Goal: Complete application form: Complete application form

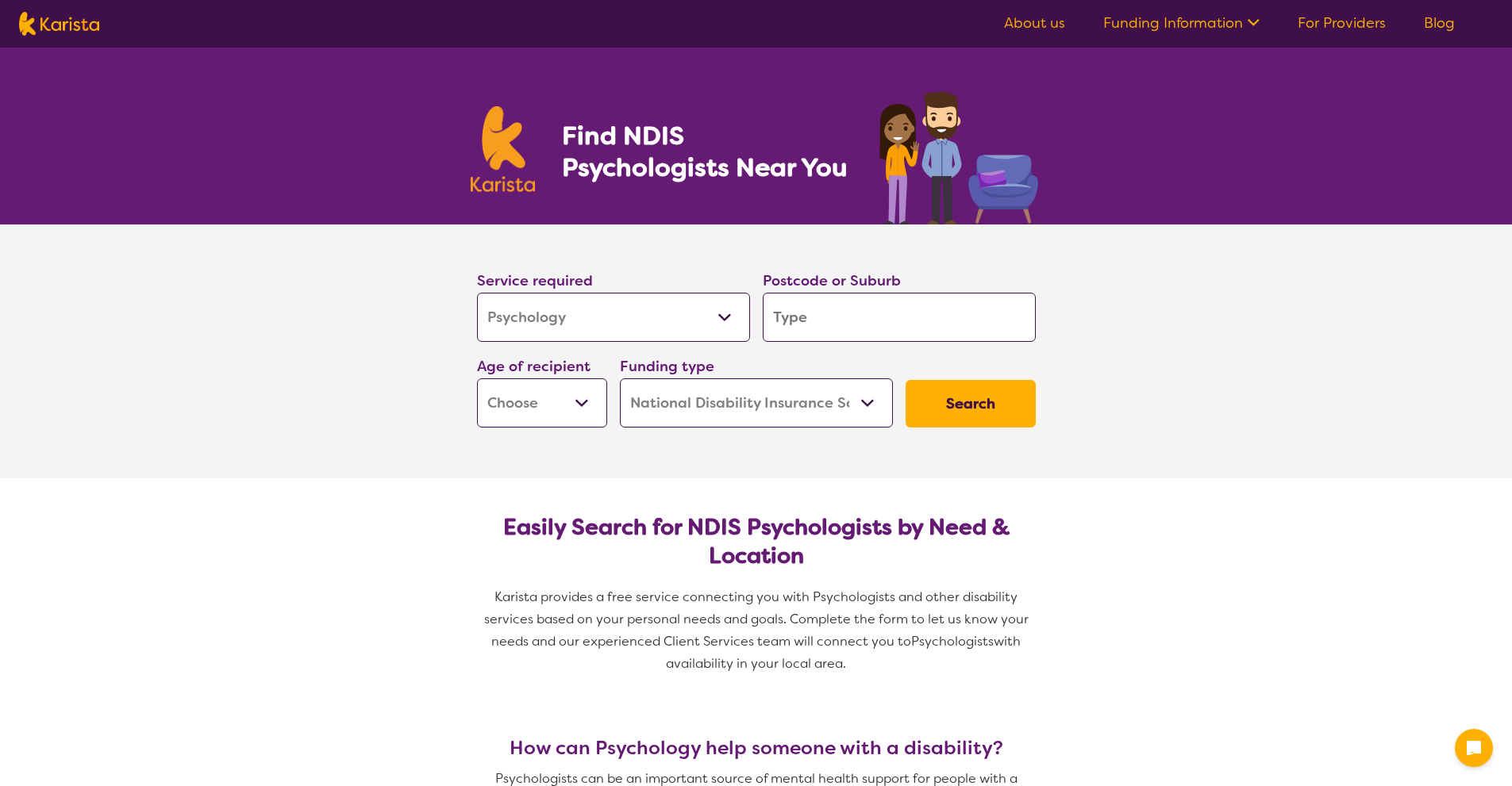
select select "Psychology"
select select "NDIS"
select select "Psychology"
select select "NDIS"
drag, startPoint x: 0, startPoint y: 0, endPoint x: 625, endPoint y: 330, distance: 706.8
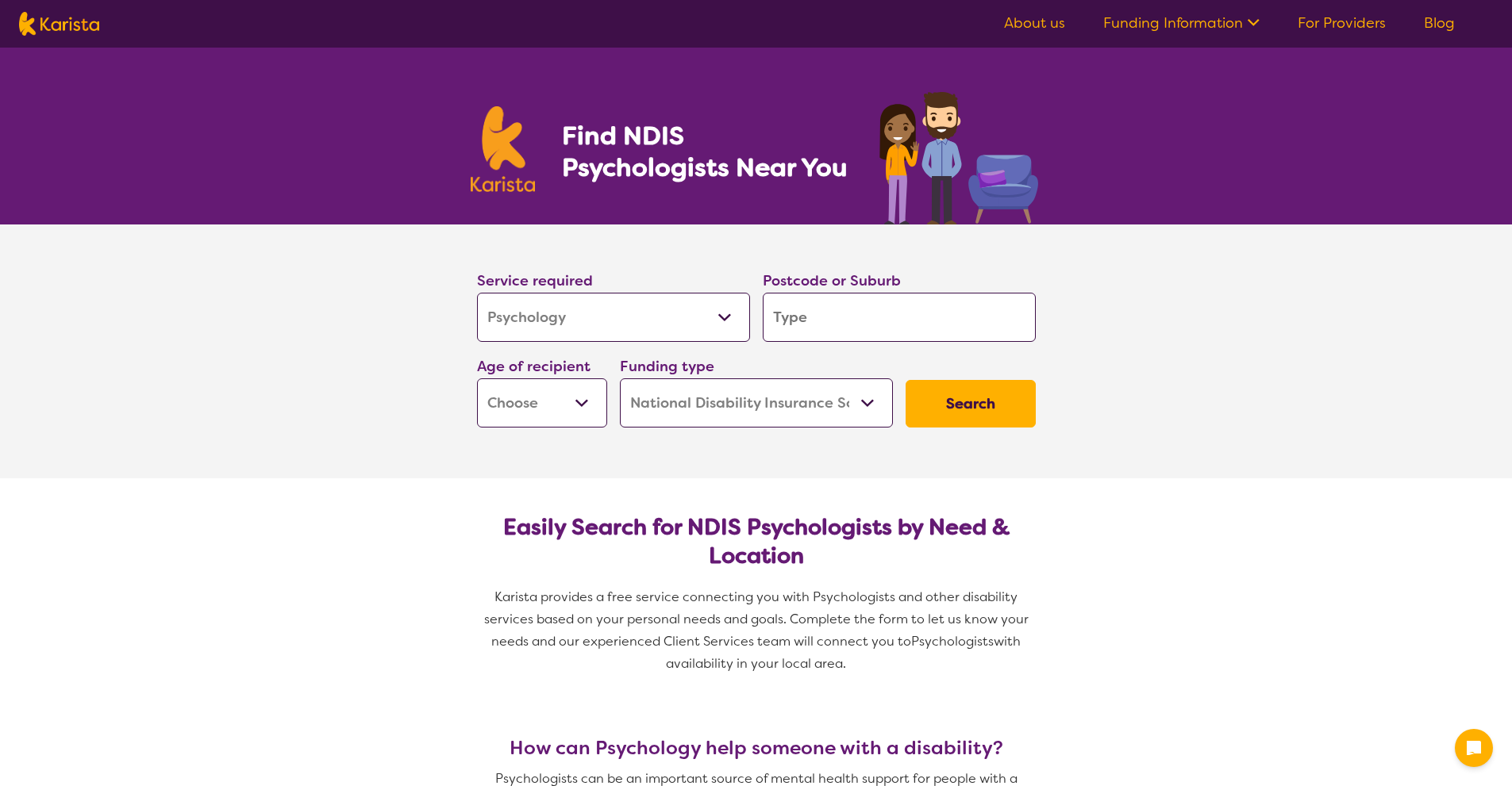
click at [625, 330] on select "Allied Health Assistant Assessment (ADHD or Autism) Behaviour support Counselli…" at bounding box center [613, 317] width 273 height 50
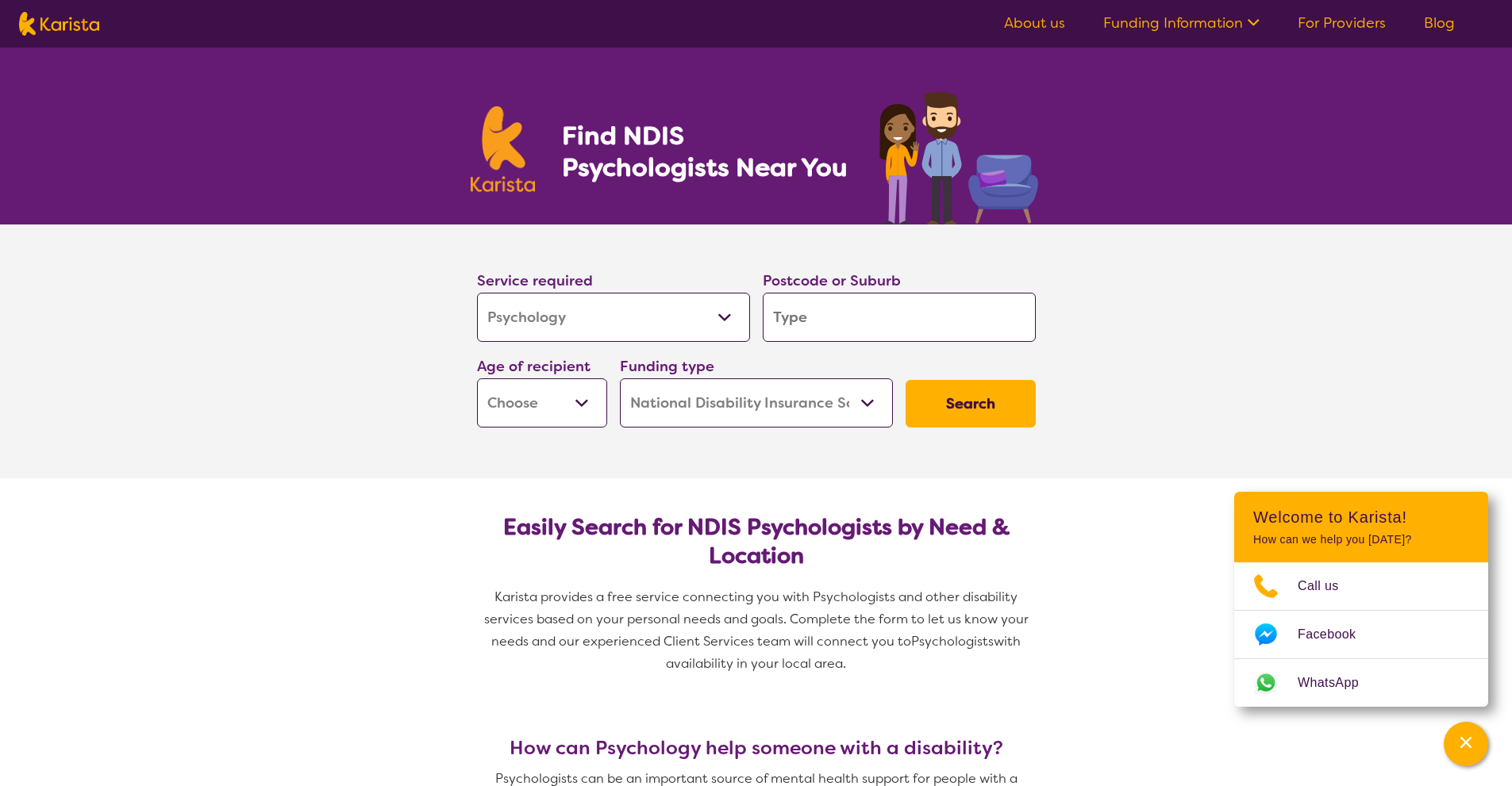
click at [893, 325] on input "search" at bounding box center [900, 317] width 273 height 50
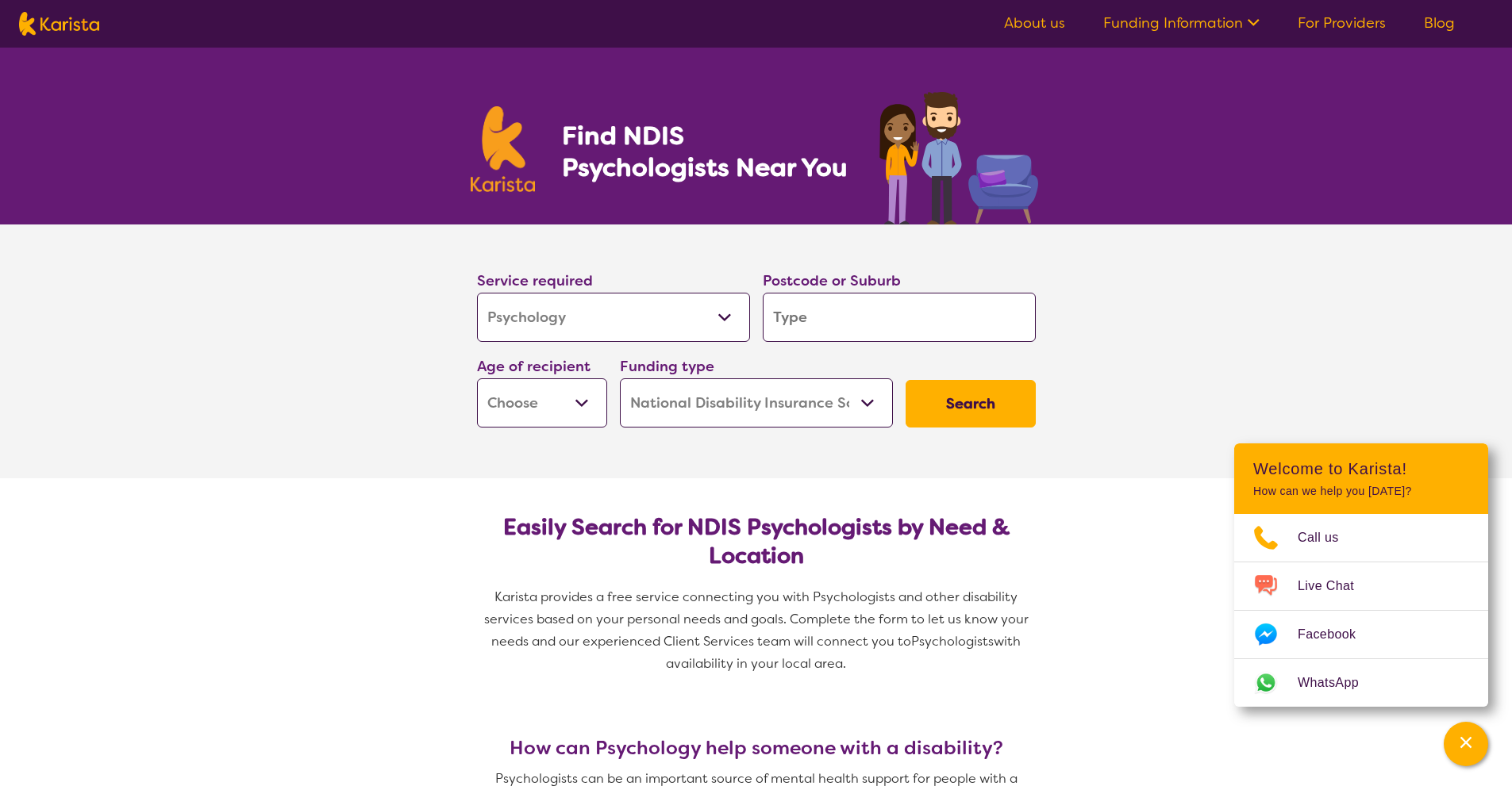
click at [886, 311] on input "search" at bounding box center [900, 317] width 273 height 50
type input "4"
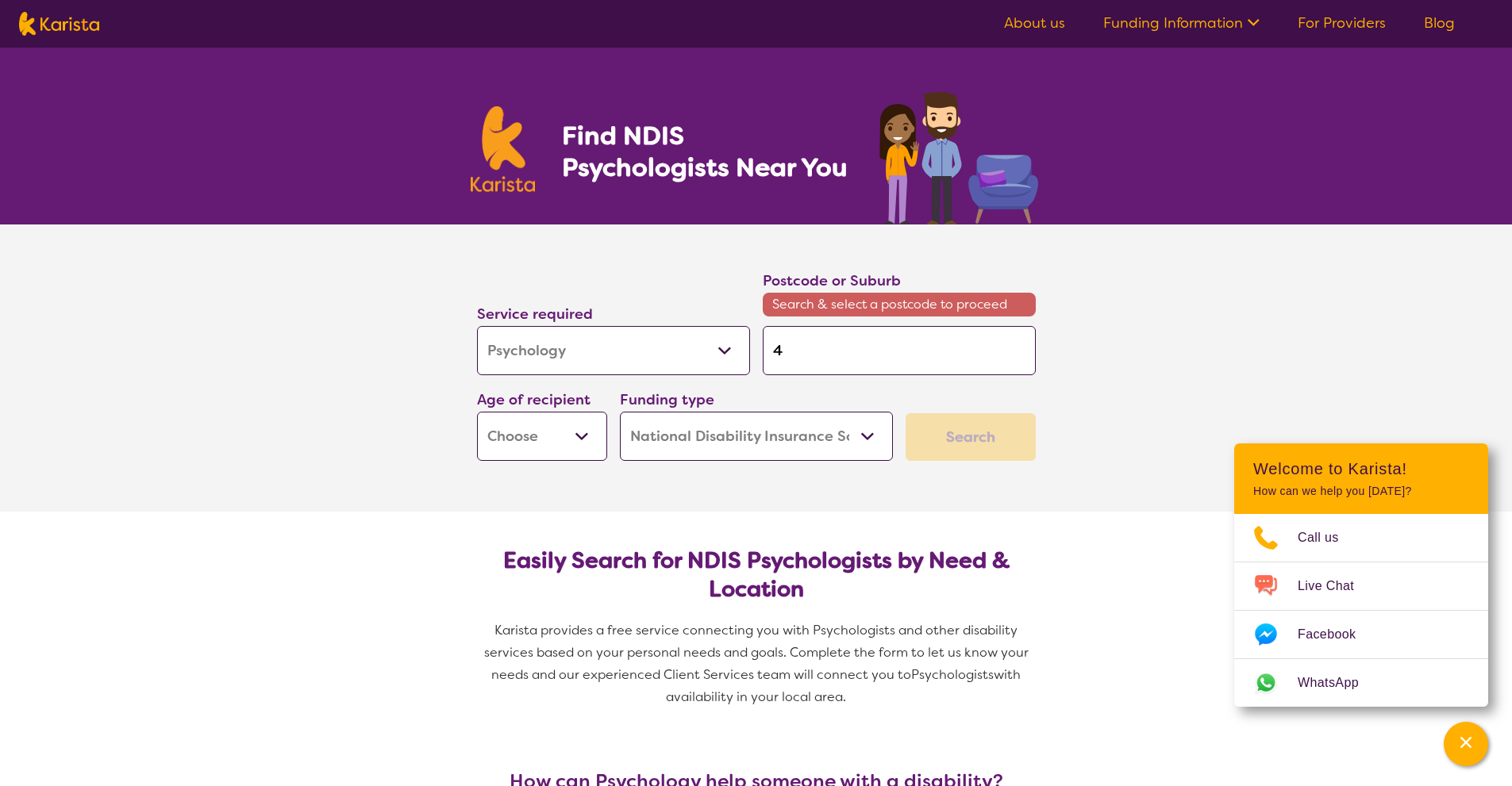
type input "48"
type input "4814"
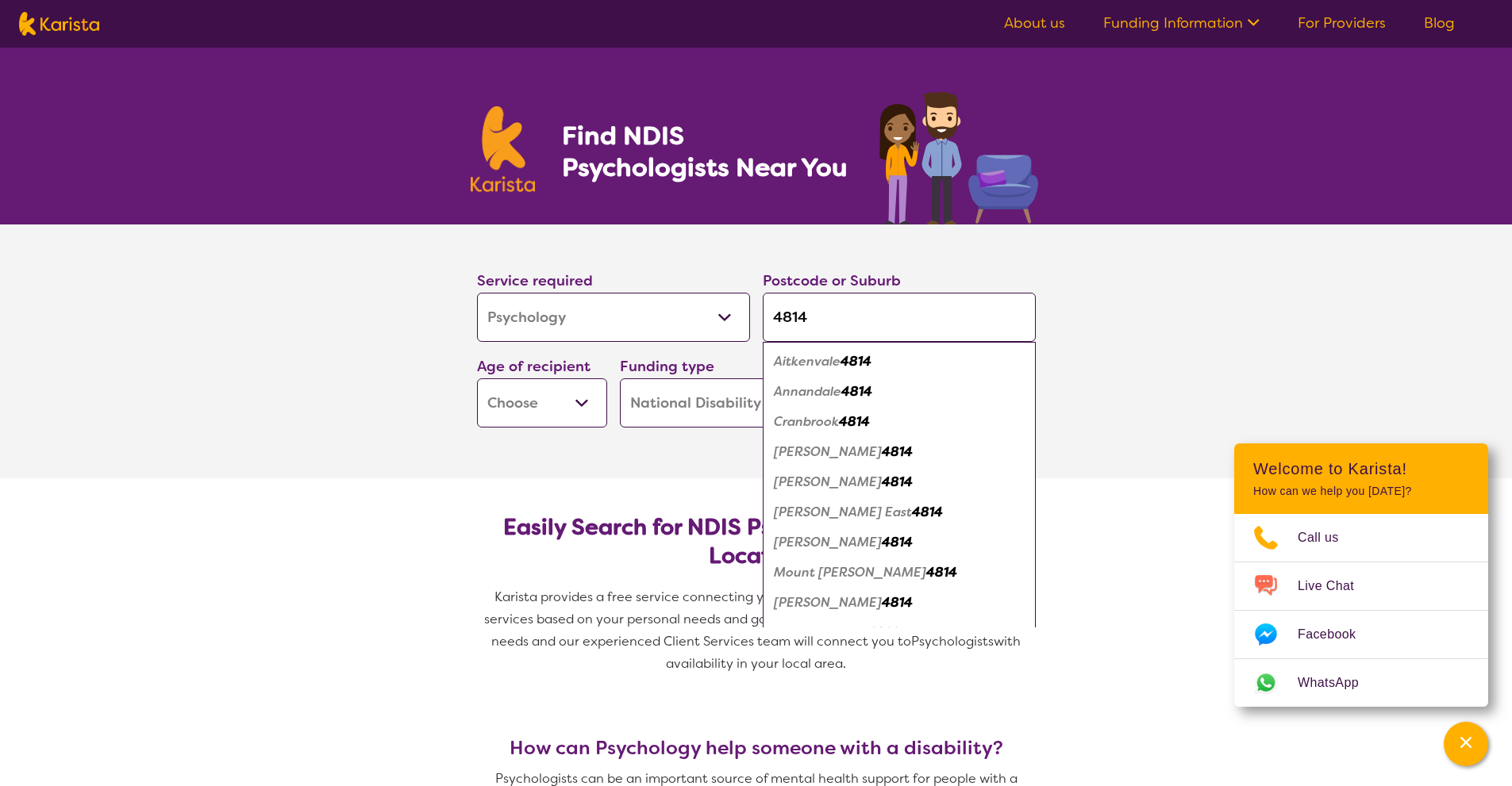
type input "4814"
click at [544, 402] on select "Early Childhood - 0 to 9 Child - 10 to 11 Adolescent - 12 to 17 Adult - 18 to 6…" at bounding box center [542, 403] width 130 height 50
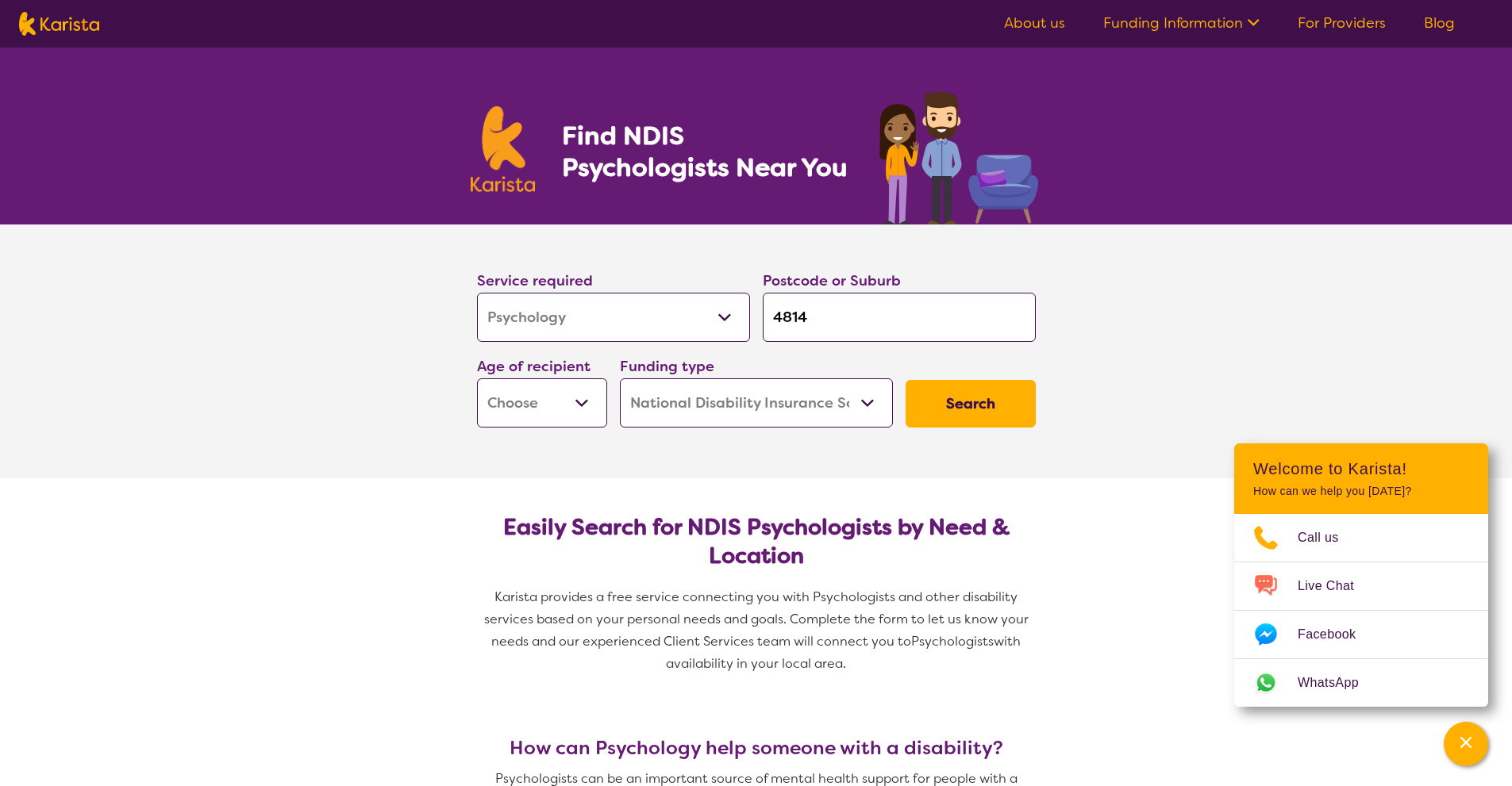
click at [844, 331] on input "4814" at bounding box center [900, 317] width 273 height 50
click at [850, 319] on input "4814" at bounding box center [900, 317] width 273 height 50
type input "4"
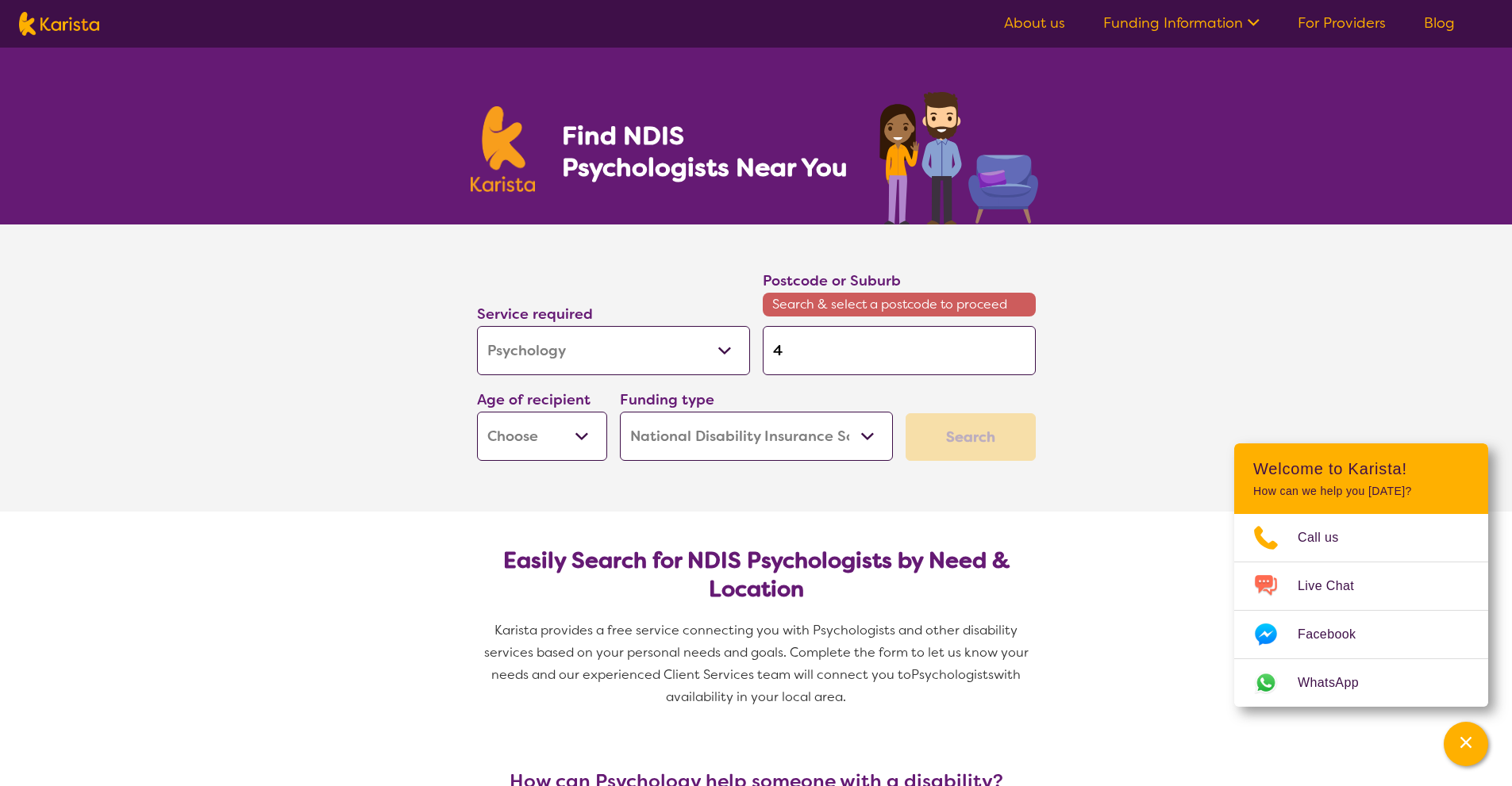
type input "48"
type input "481"
type input "4814"
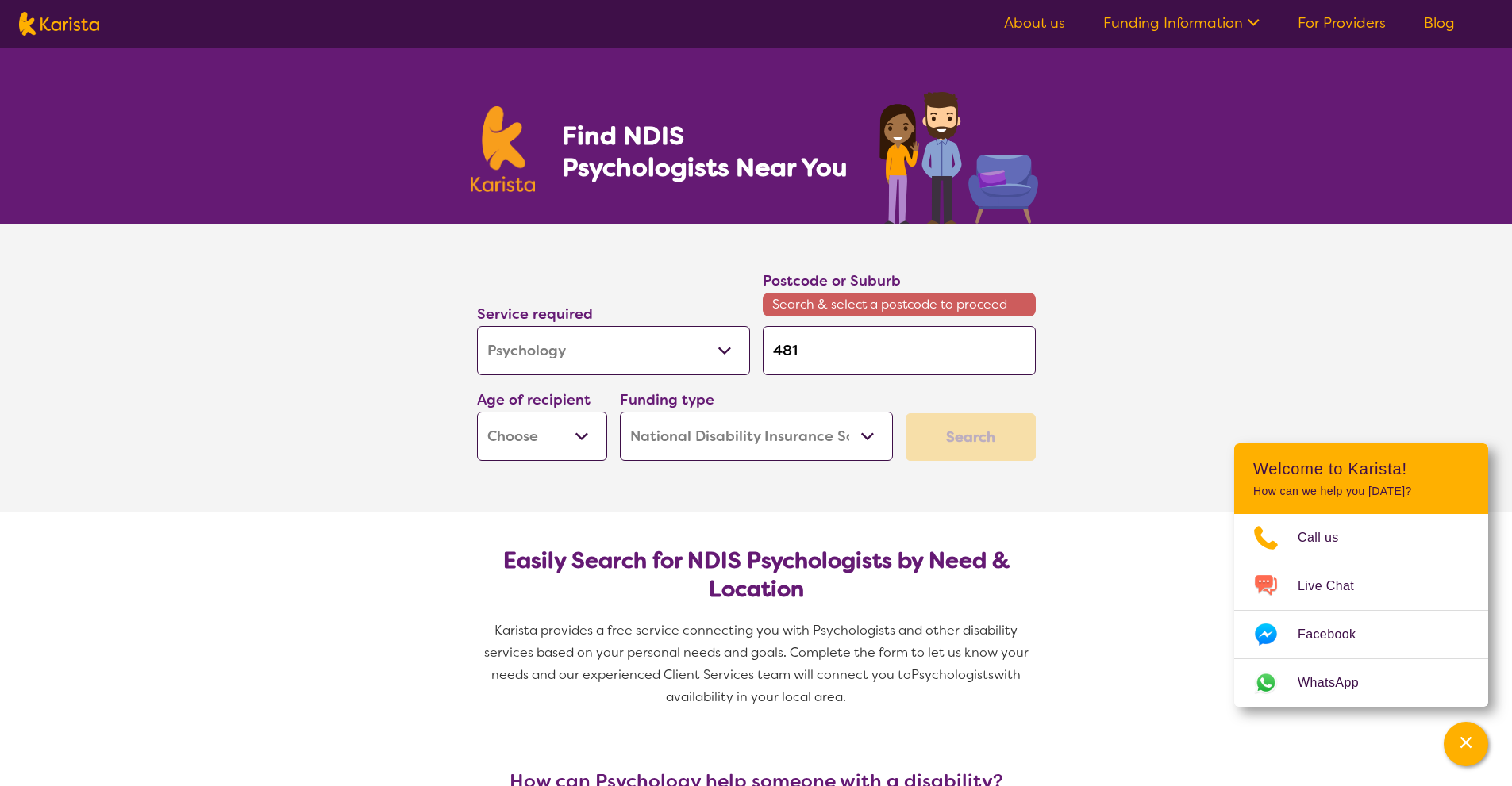
type input "4814"
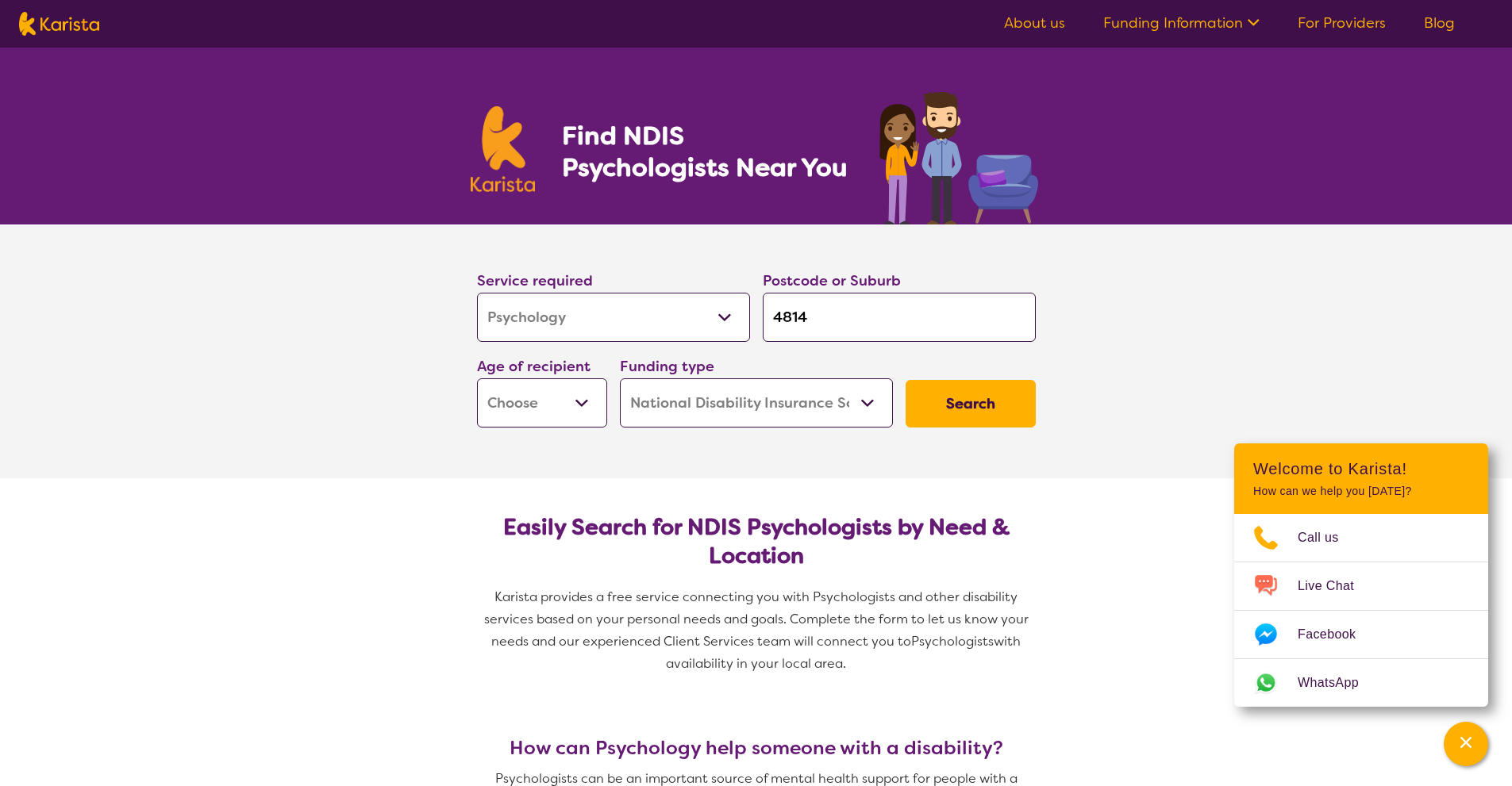
type input "4814"
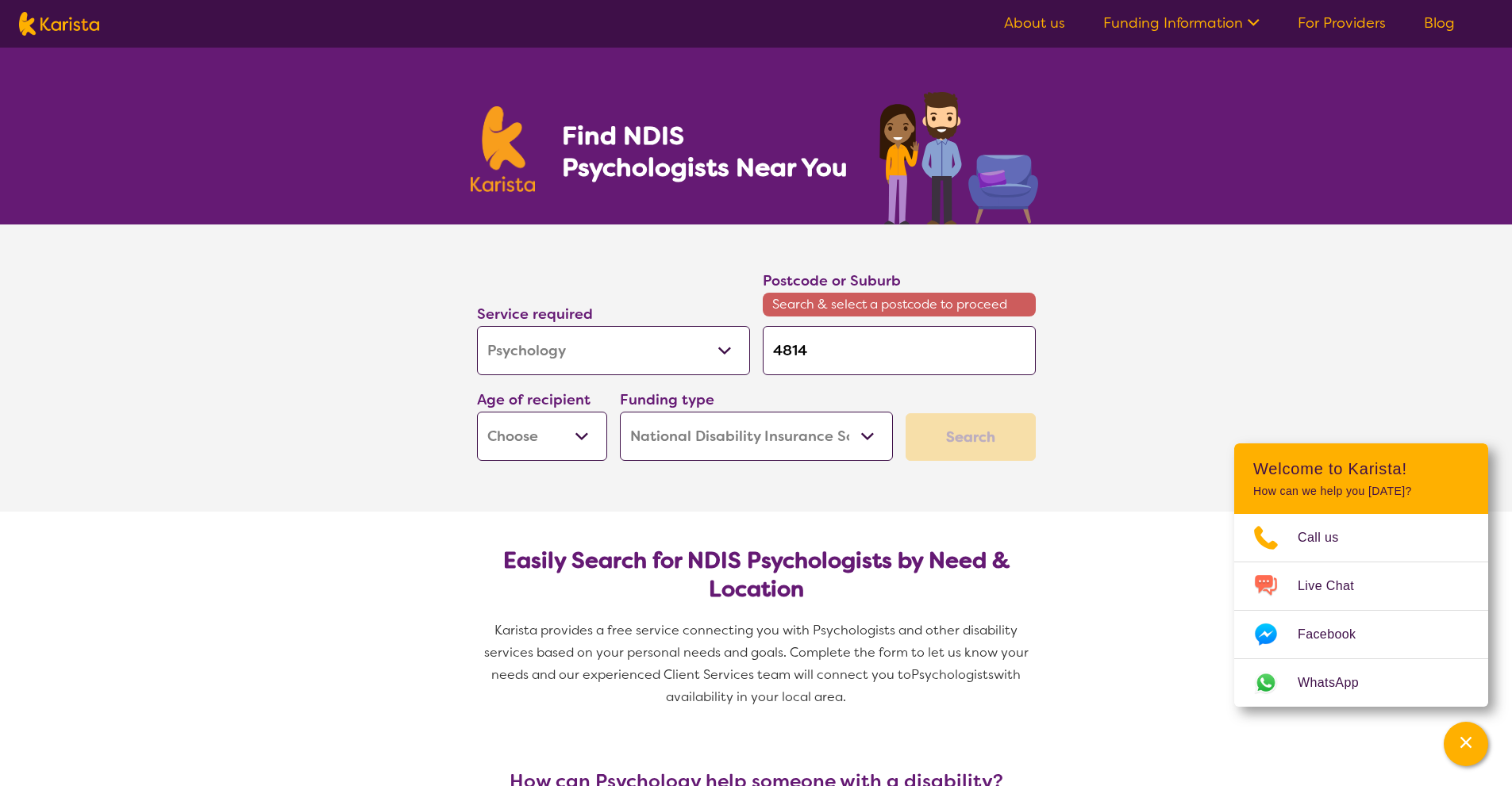
click at [836, 356] on input "4814" at bounding box center [900, 350] width 273 height 50
click at [804, 358] on input "4814" at bounding box center [900, 350] width 273 height 50
click at [804, 357] on input "4814" at bounding box center [900, 350] width 273 height 50
click at [799, 351] on input "4814" at bounding box center [900, 350] width 273 height 50
type input "484"
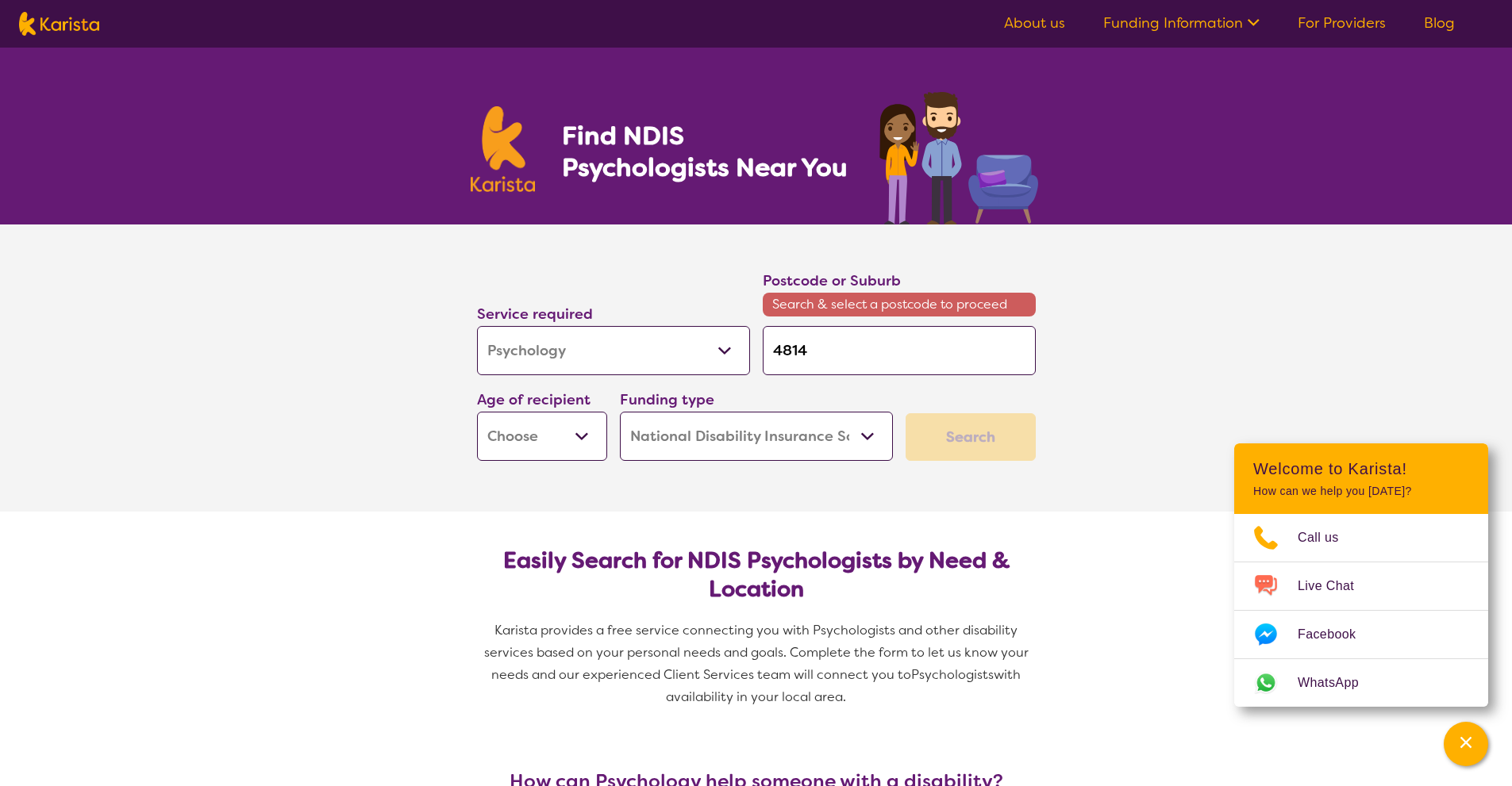
type input "484"
type input "4814"
click at [809, 349] on input "4814" at bounding box center [900, 350] width 273 height 50
type input "481\"
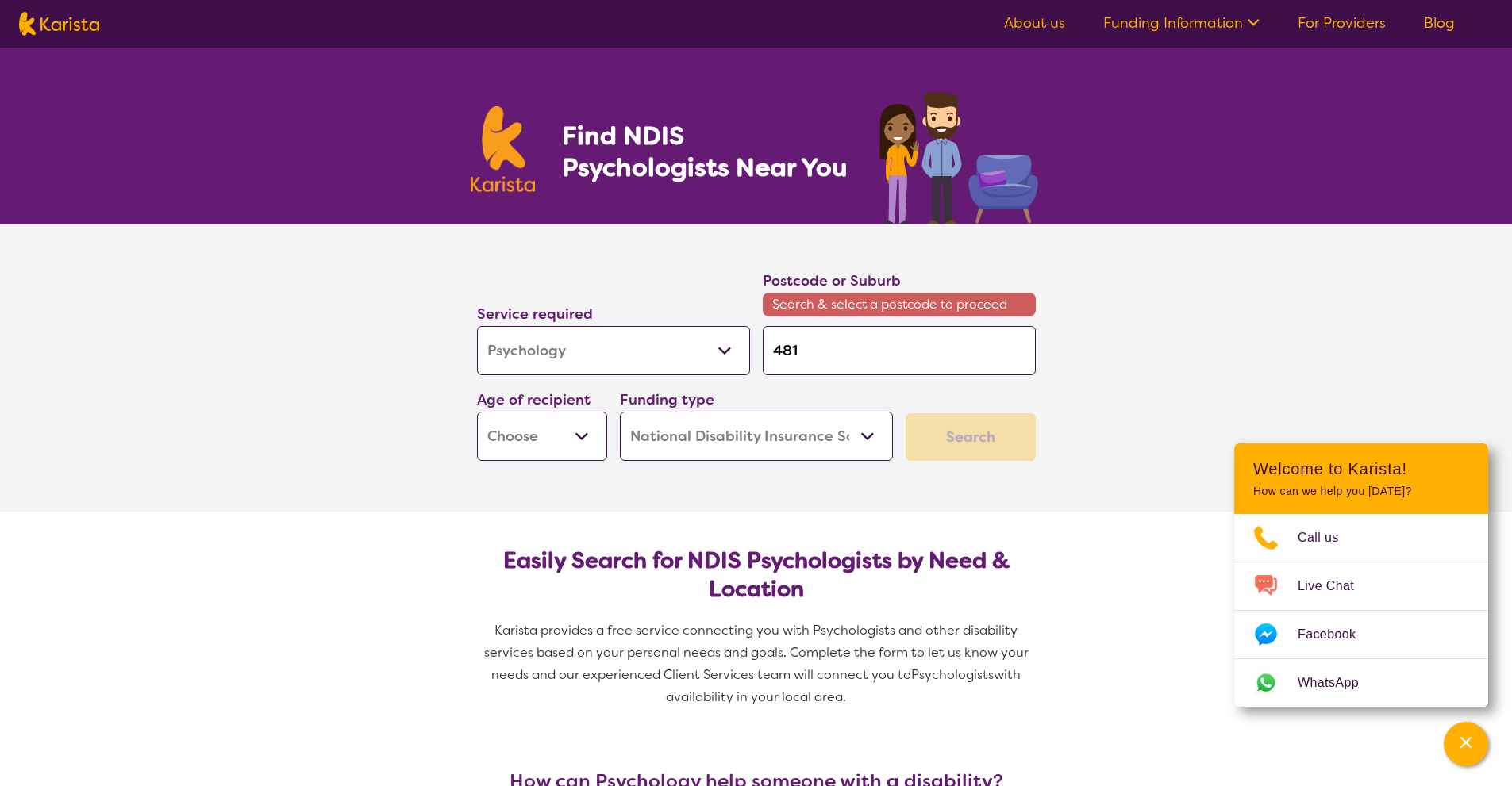
type input "481\"
type input "481"
type input "48"
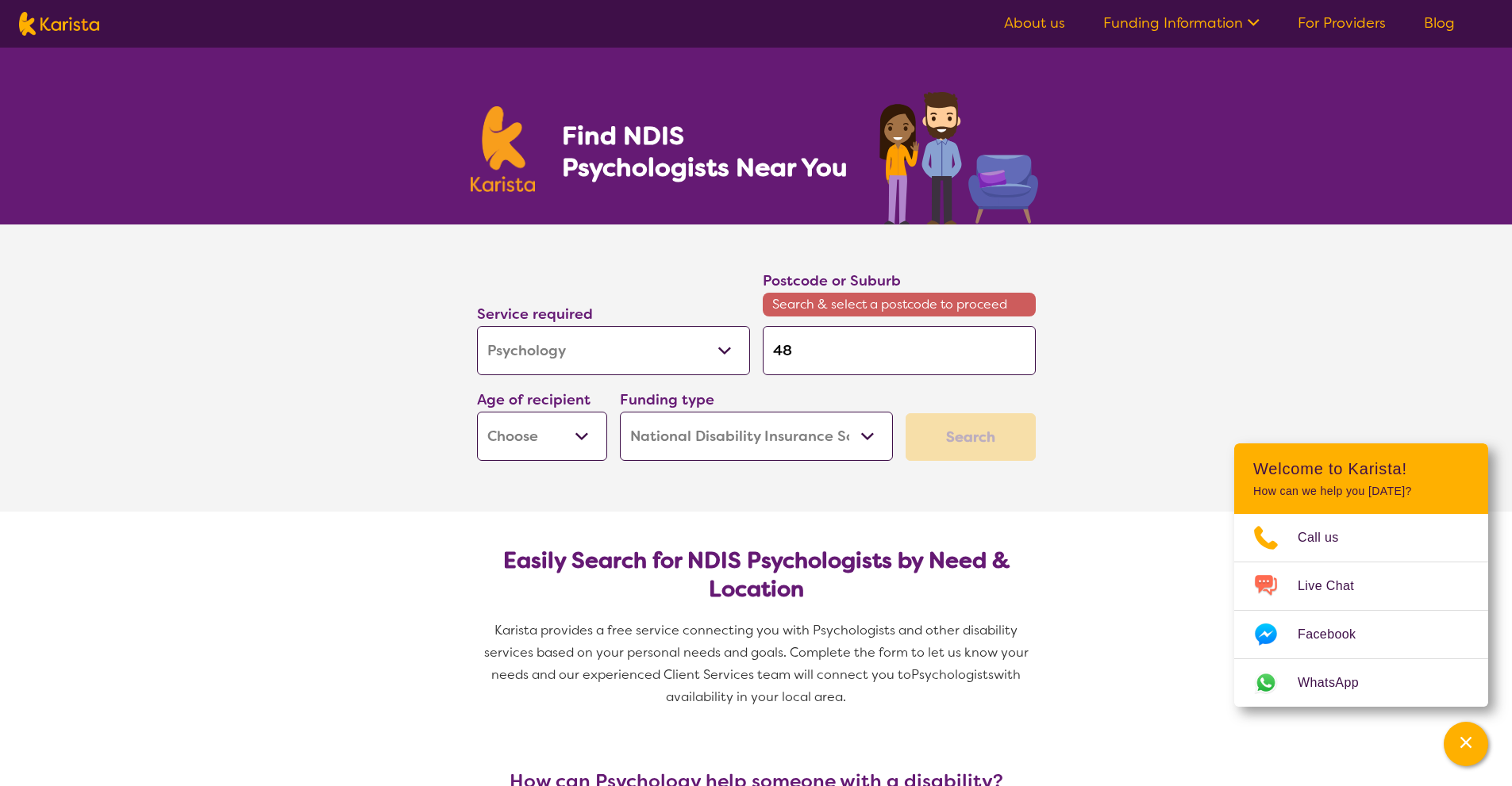
type input "4"
click at [533, 448] on select "Early Childhood - 0 to 9 Child - 10 to 11 Adolescent - 12 to 17 Adult - 18 to 6…" at bounding box center [542, 436] width 130 height 50
select select "EC"
click at [477, 411] on select "Early Childhood - 0 to 9 Child - 10 to 11 Adolescent - 12 to 17 Adult - 18 to 6…" at bounding box center [542, 436] width 130 height 50
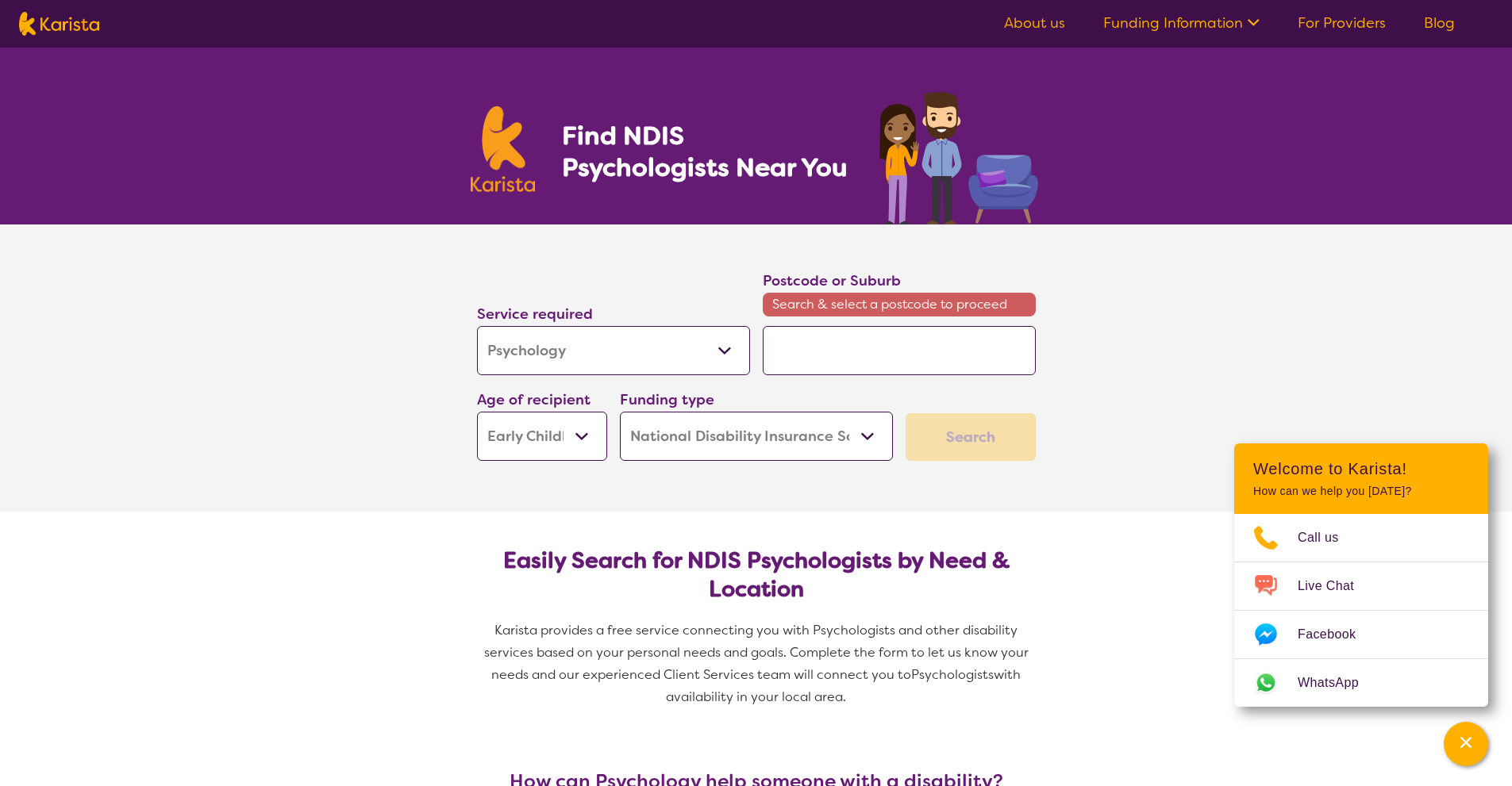
select select "EC"
click at [817, 347] on input "search" at bounding box center [900, 350] width 273 height 50
type input "4"
type input "48"
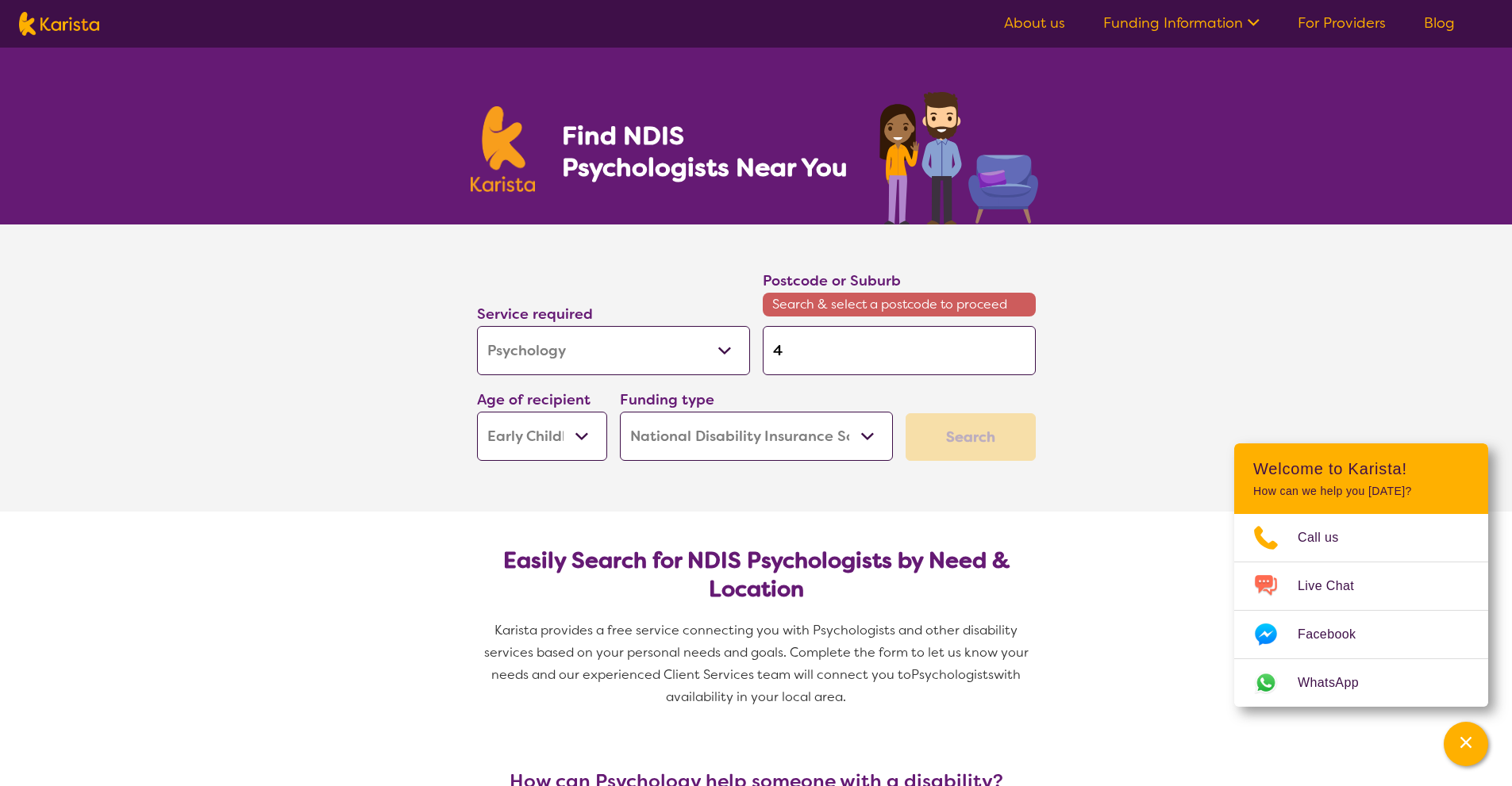
type input "48"
type input "481"
type input "4814"
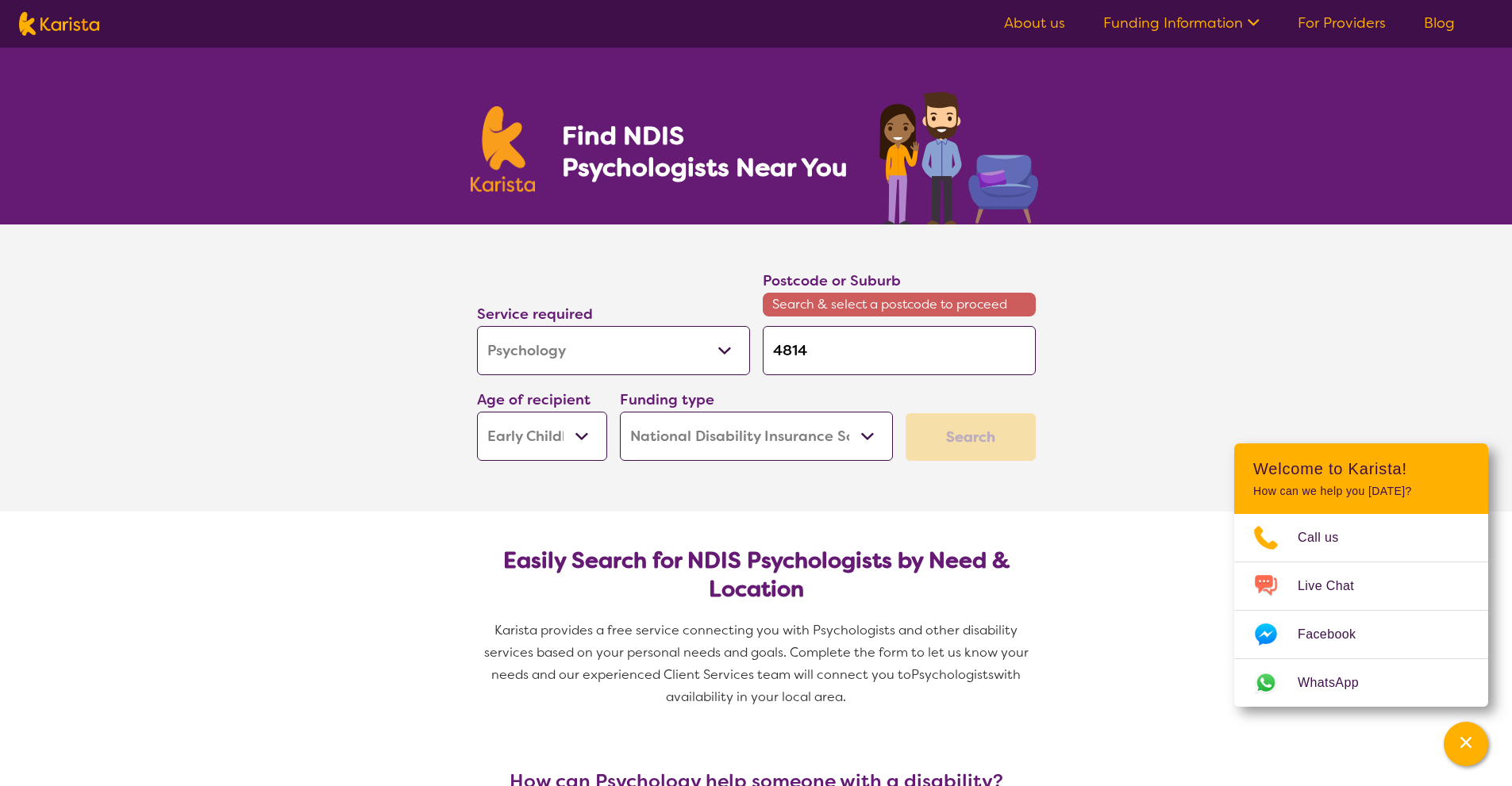
type input "4814"
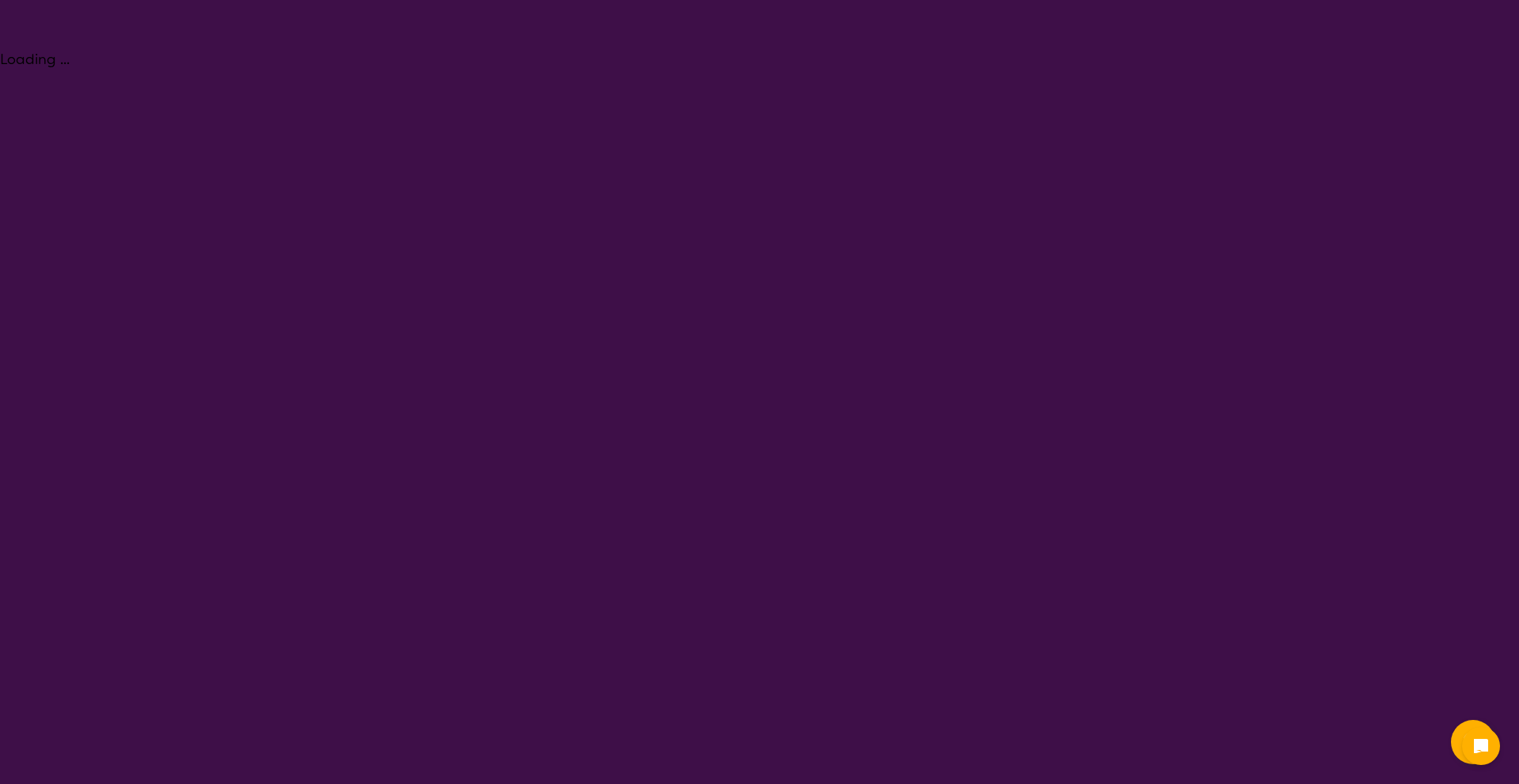
select select "Psychology"
select select "EC"
select select "NDIS"
select select "Psychology"
select select "EC"
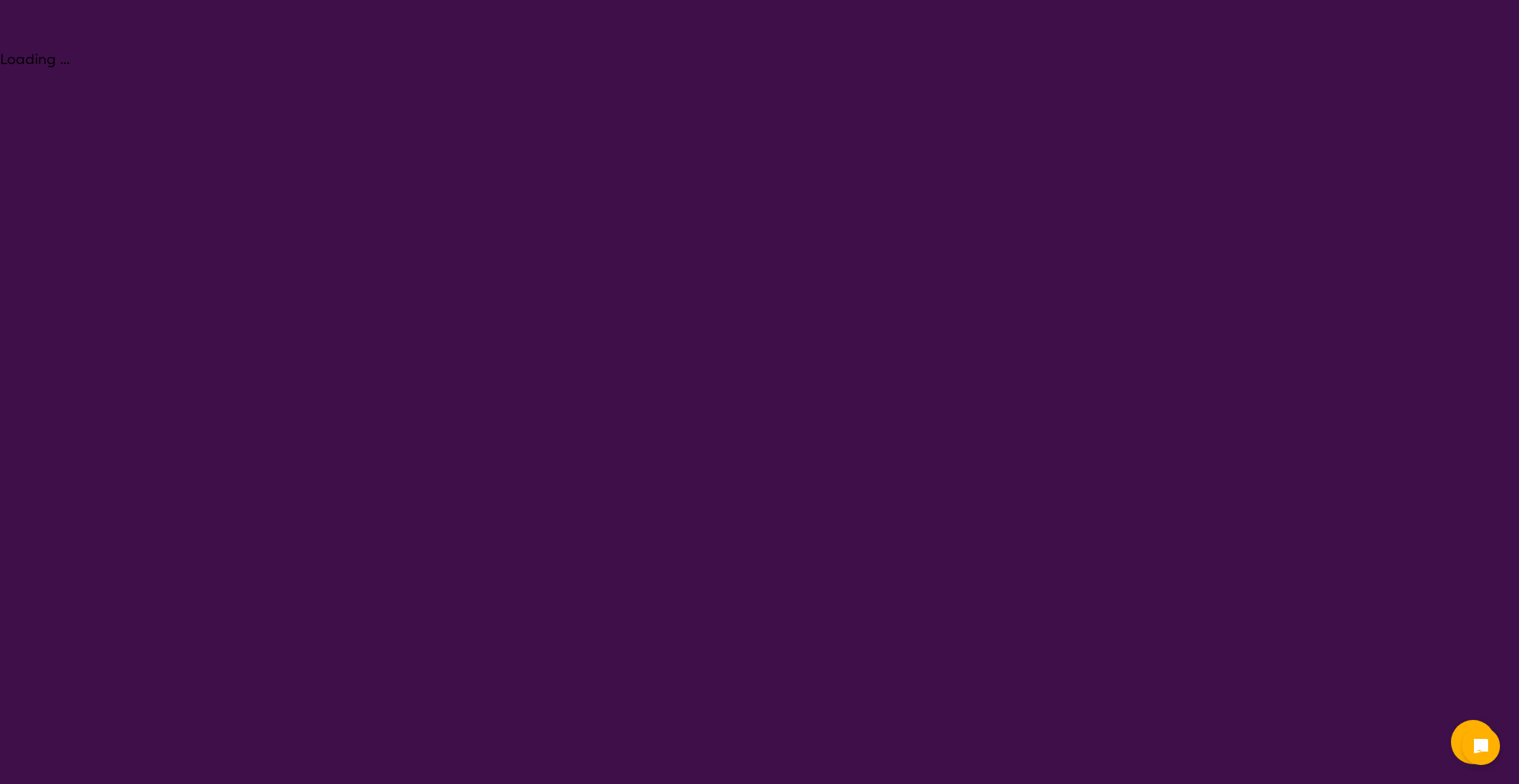
select select "NDIS"
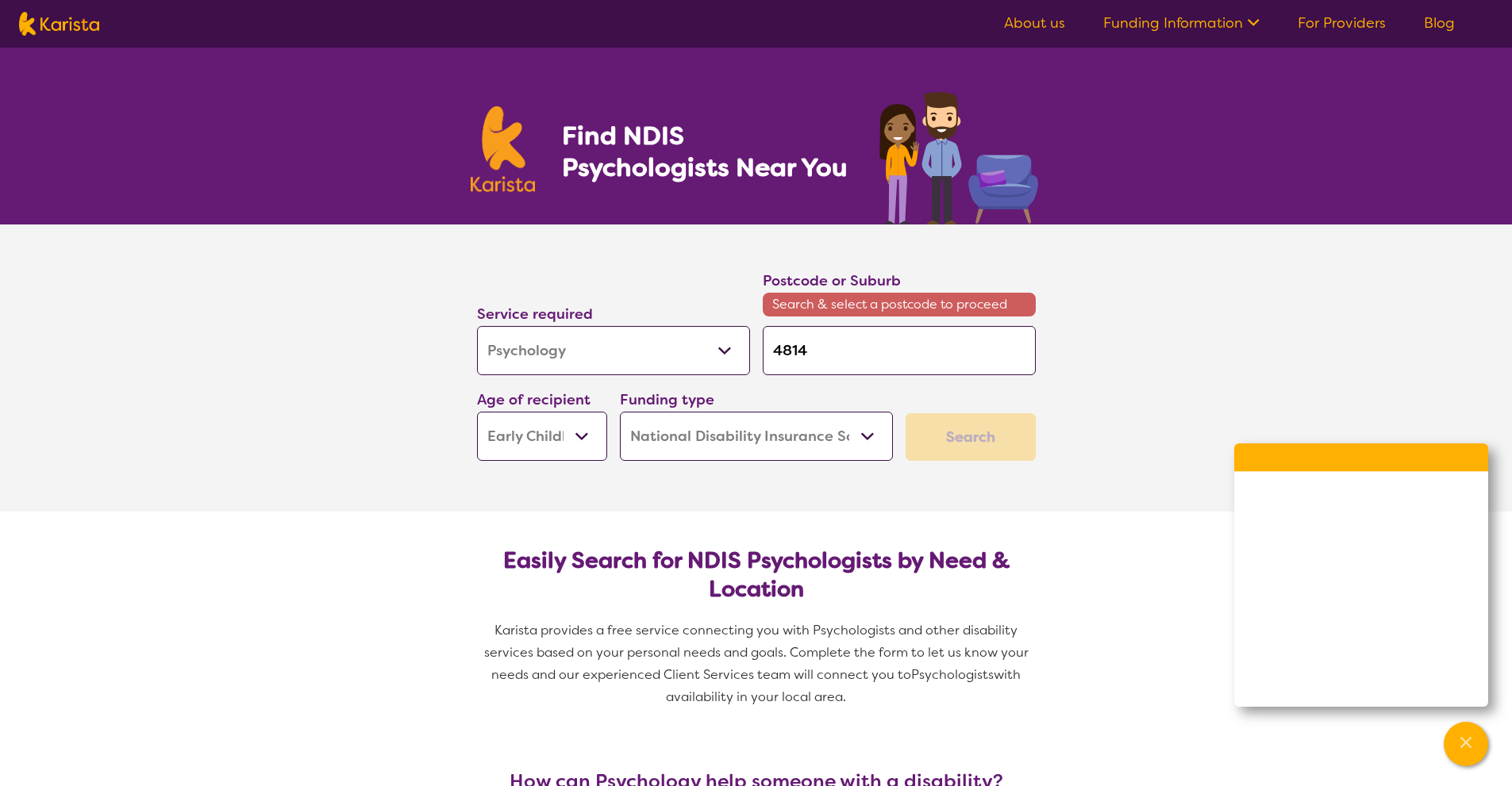
click at [865, 338] on input "4814" at bounding box center [900, 350] width 273 height 50
type input "481"
type input "48"
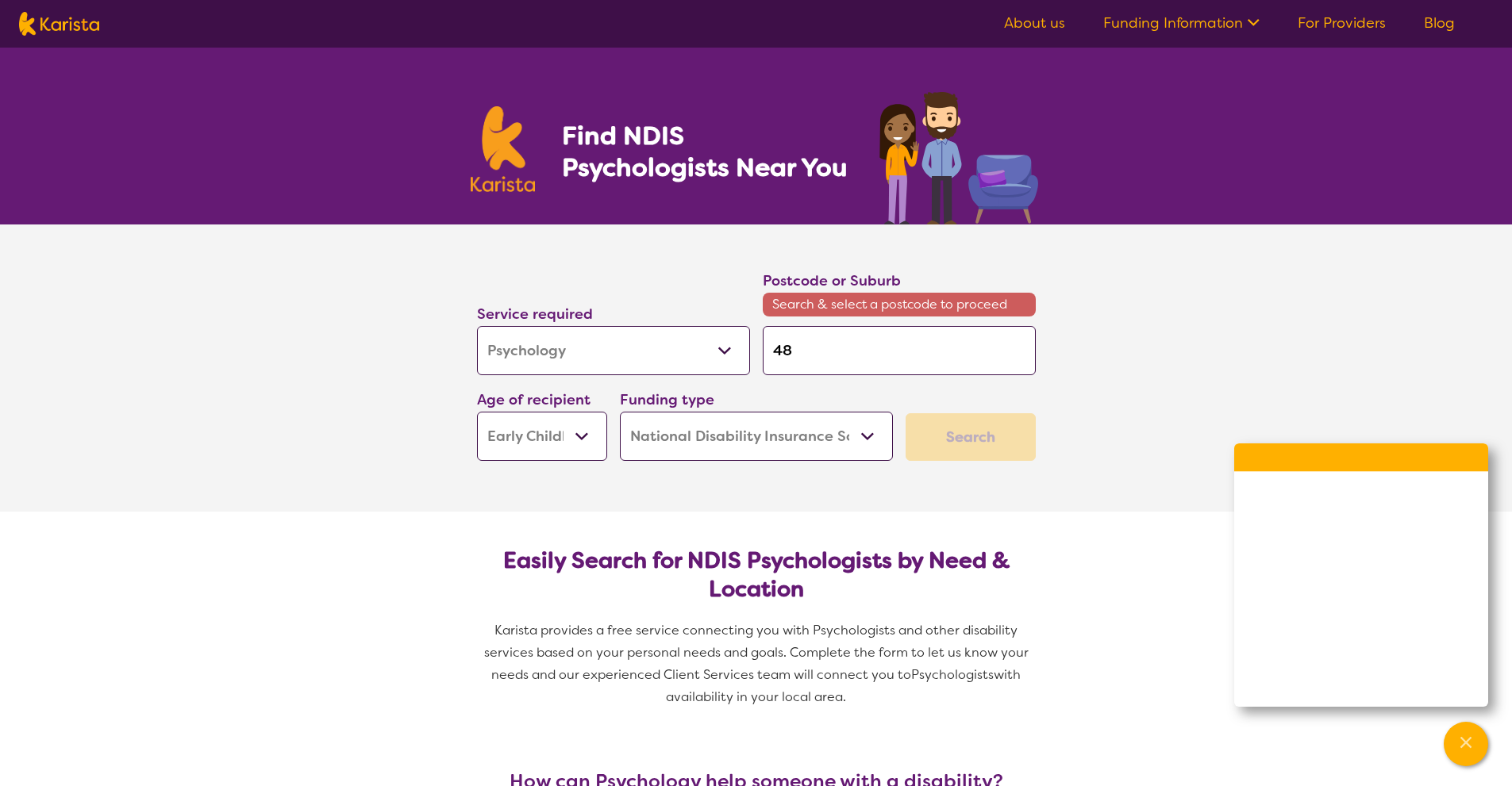
type input "4"
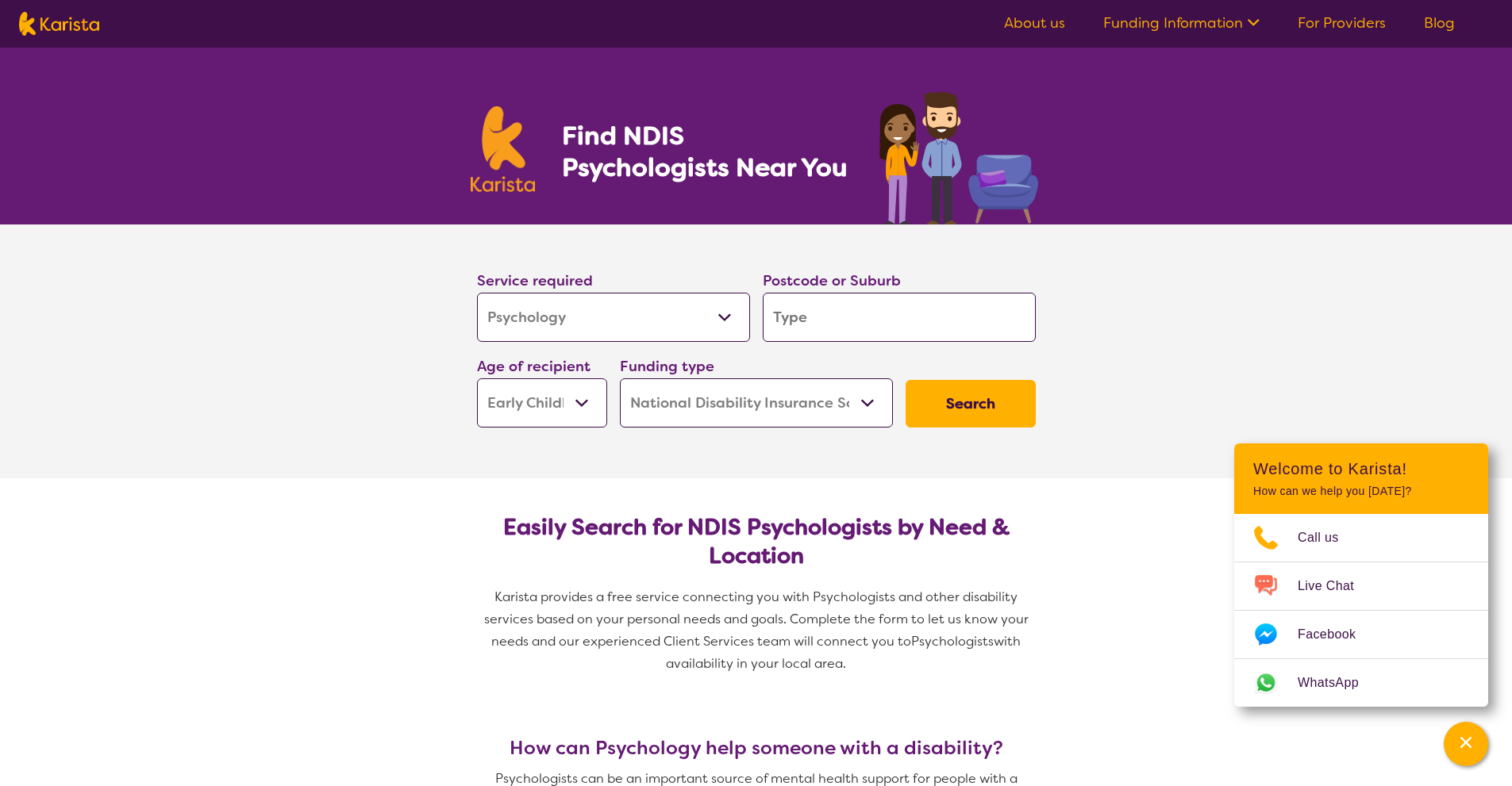
click at [727, 392] on select "Home Care Package (HCP) National Disability Insurance Scheme (NDIS) I don't know" at bounding box center [756, 403] width 273 height 50
click at [826, 603] on span "Karista provides a free service connecting you with Psychologists and other dis…" at bounding box center [757, 619] width 547 height 61
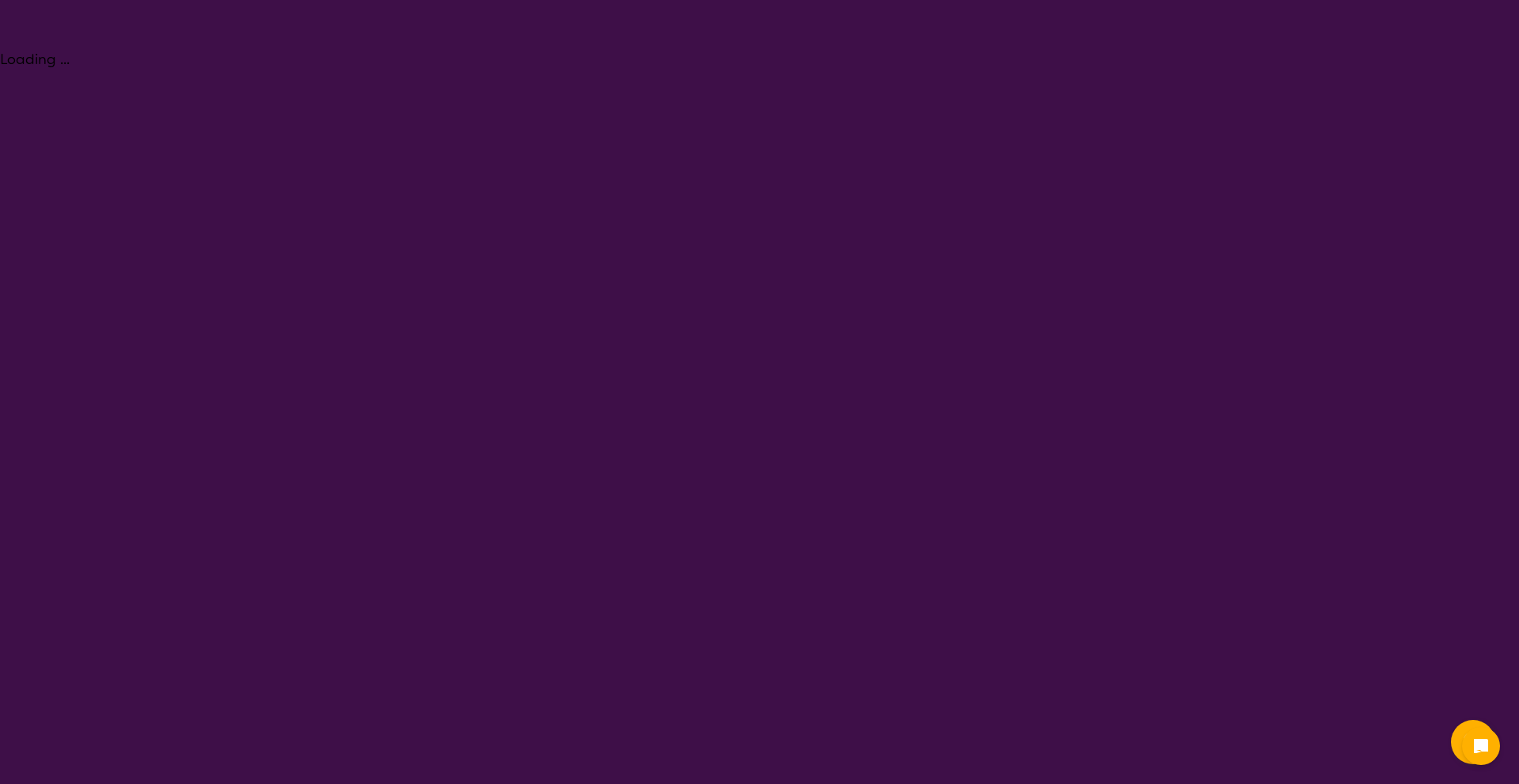
select select "Psychology"
select select "EC"
select select "NDIS"
select select "Psychology"
select select "EC"
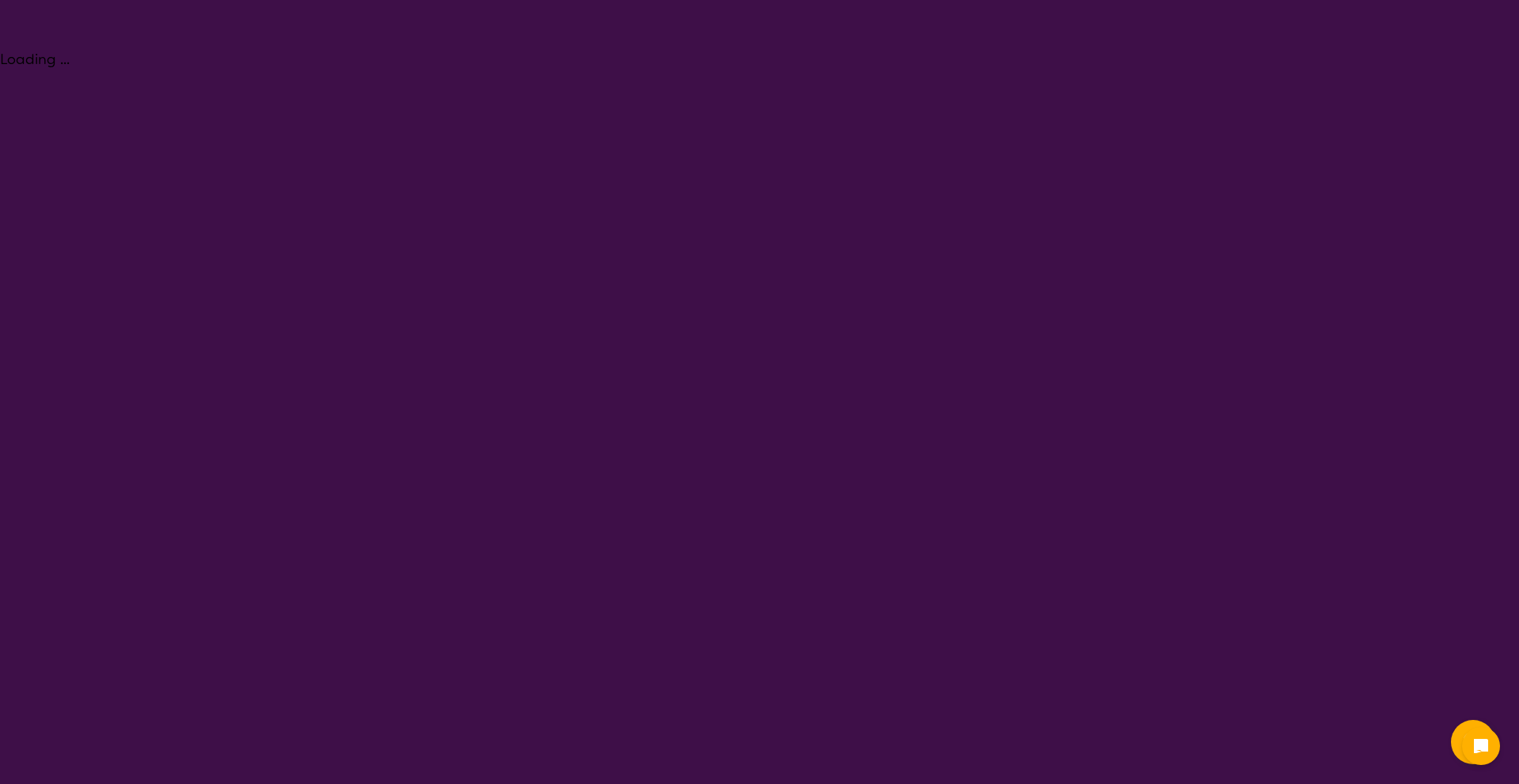
select select "NDIS"
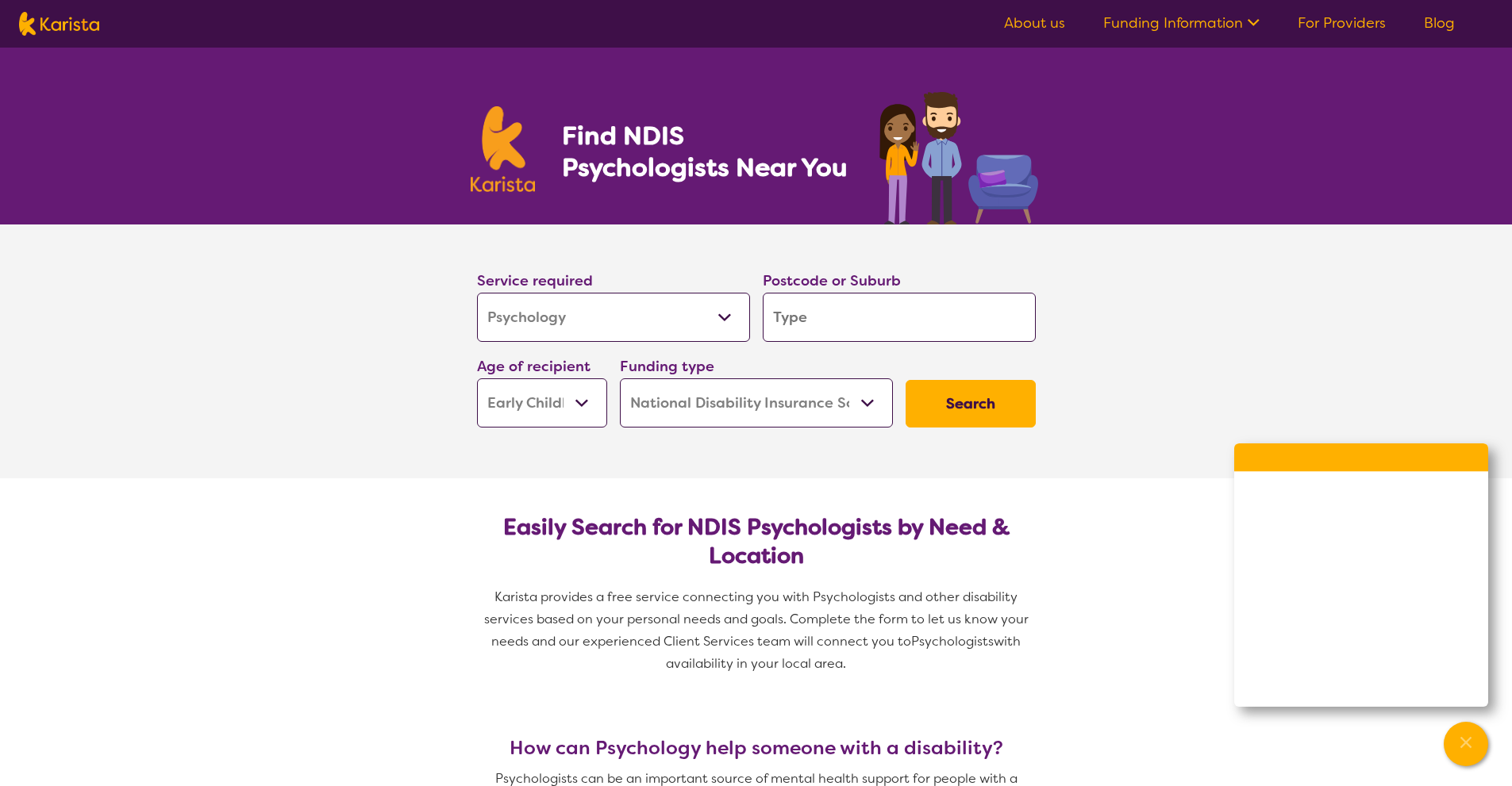
click at [920, 327] on input "search" at bounding box center [900, 317] width 273 height 50
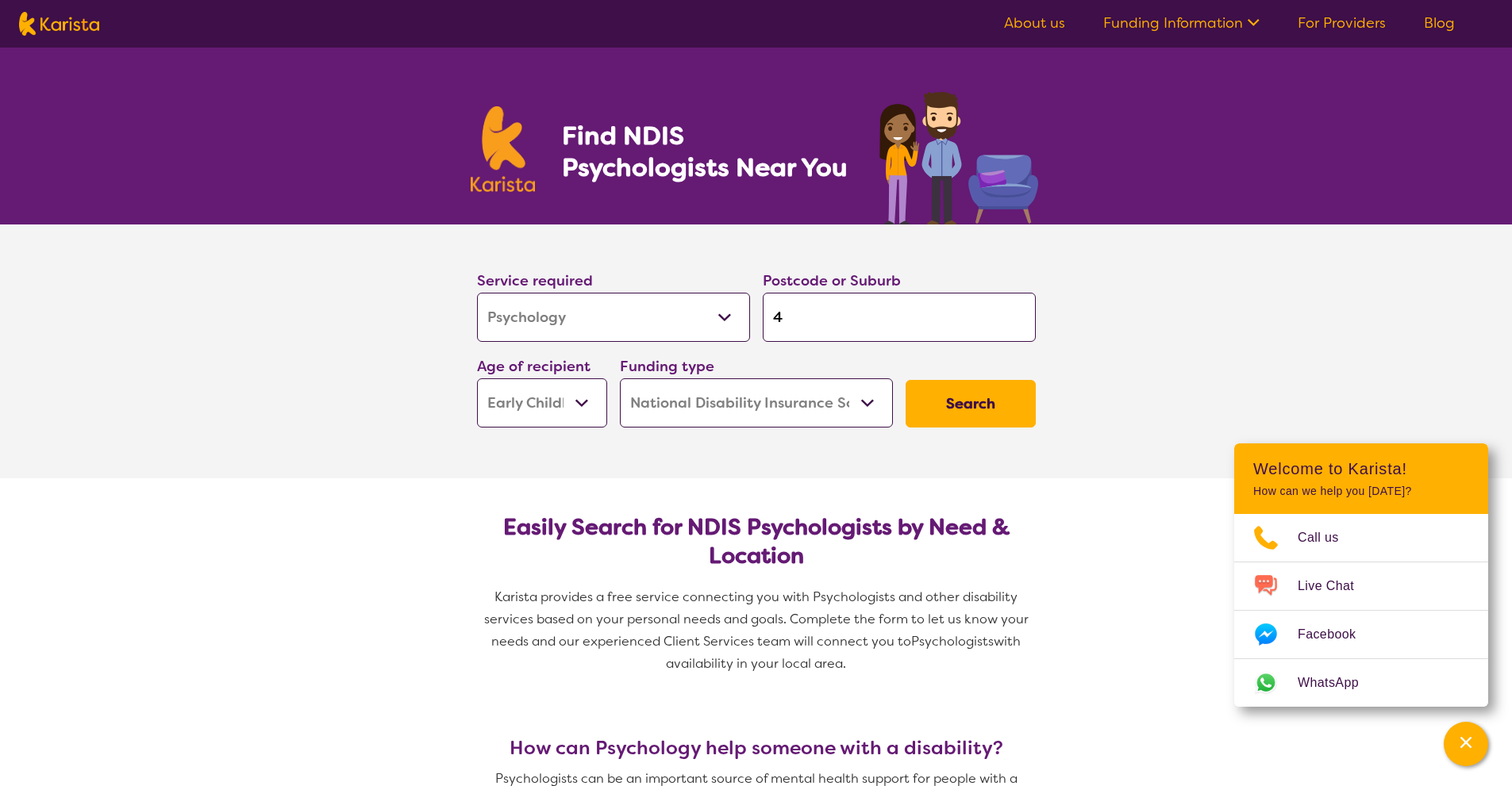
type input "48"
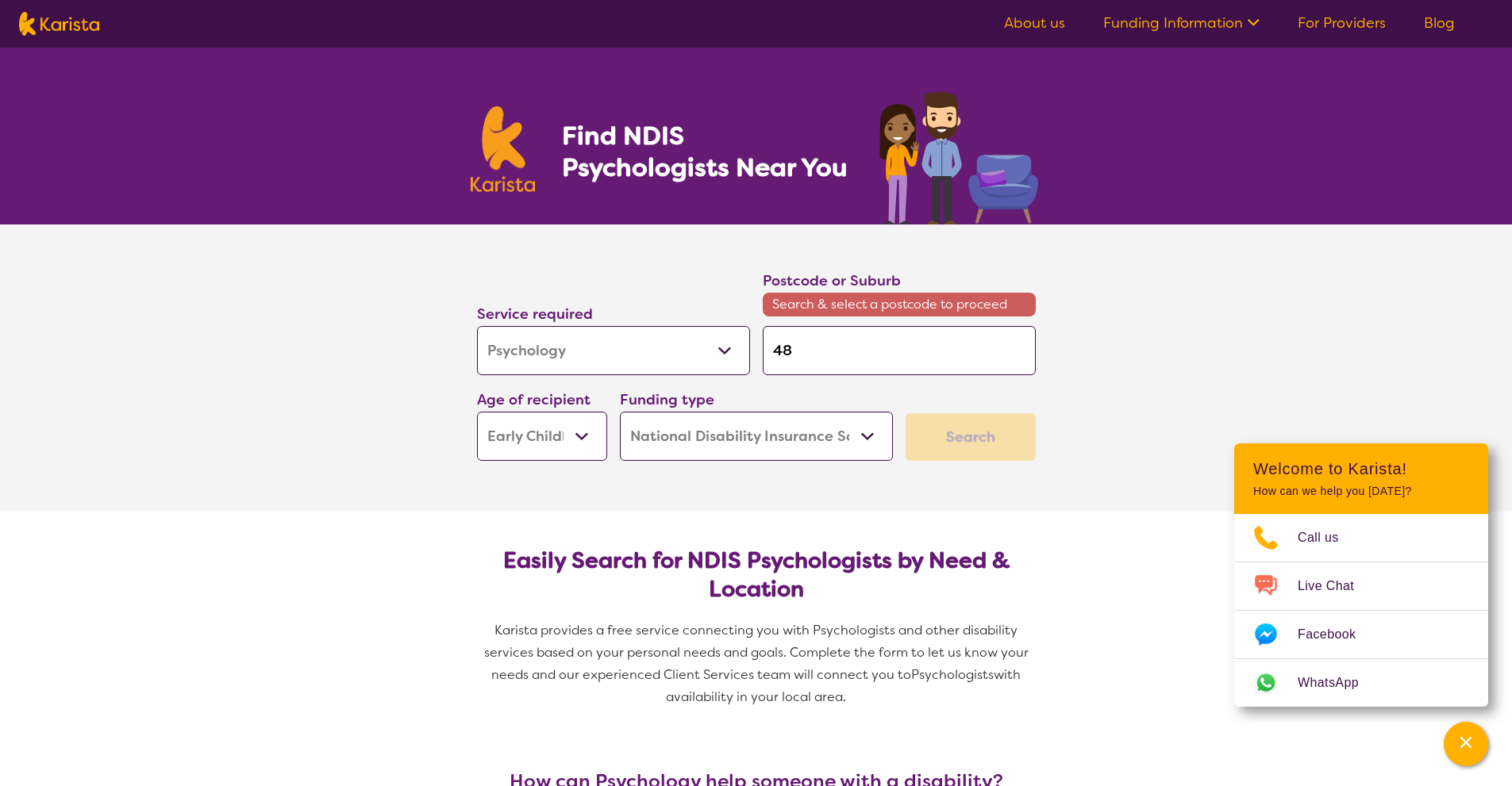
type input "481"
type input "4814"
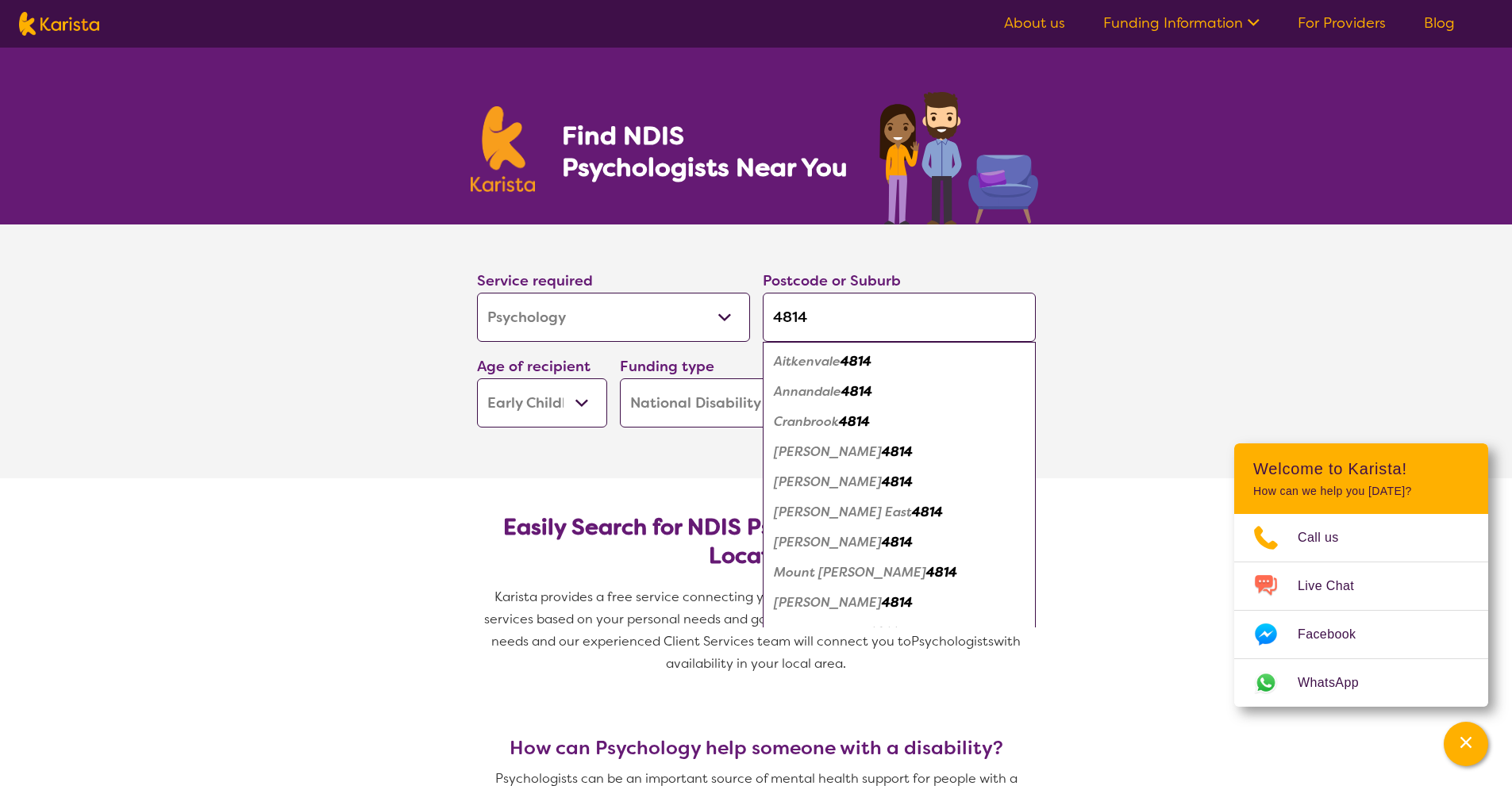
type input "4814"
click at [861, 422] on em "4814" at bounding box center [854, 421] width 31 height 17
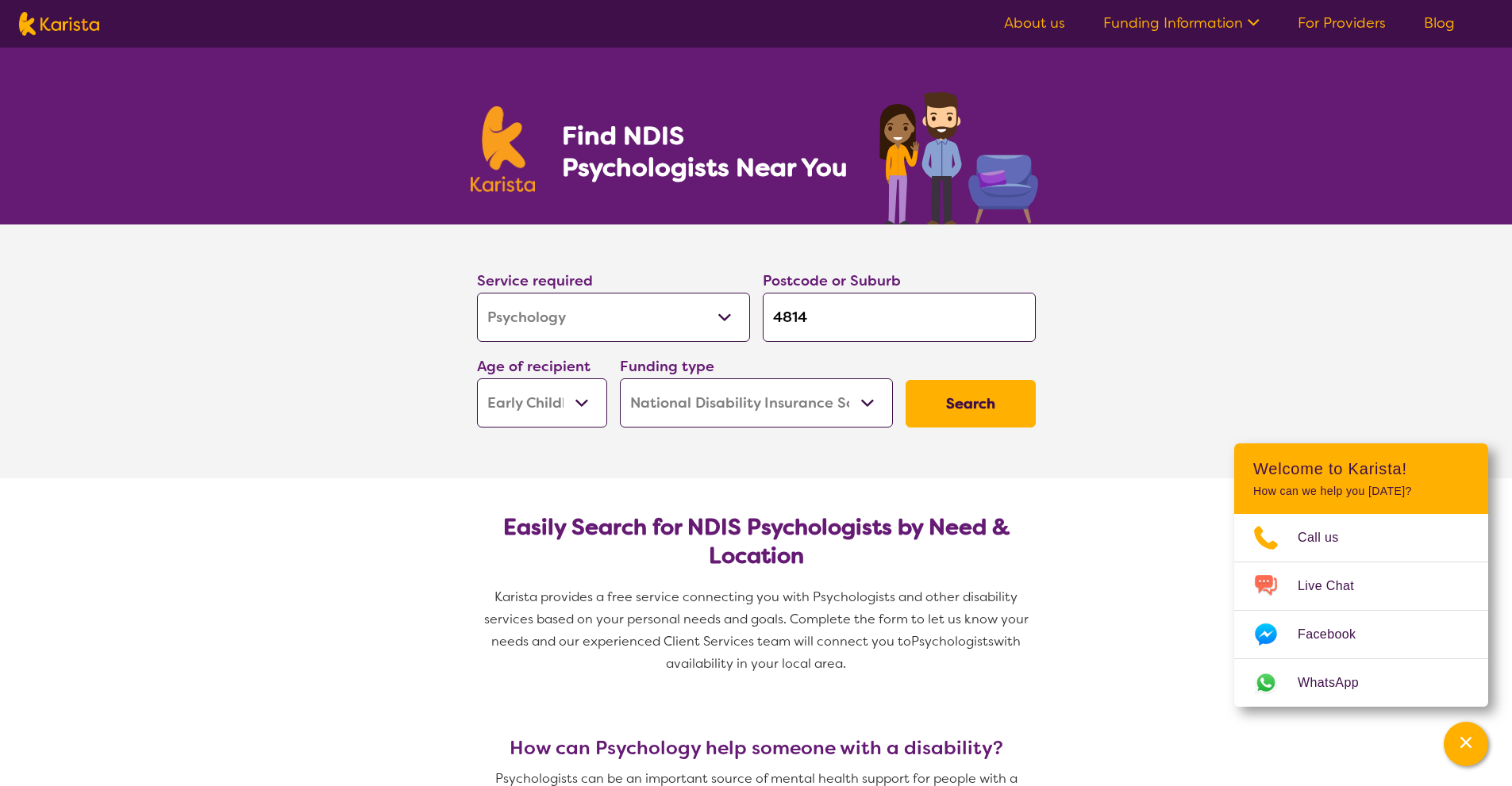
click at [859, 330] on input "4814" at bounding box center [900, 317] width 273 height 50
type input "4"
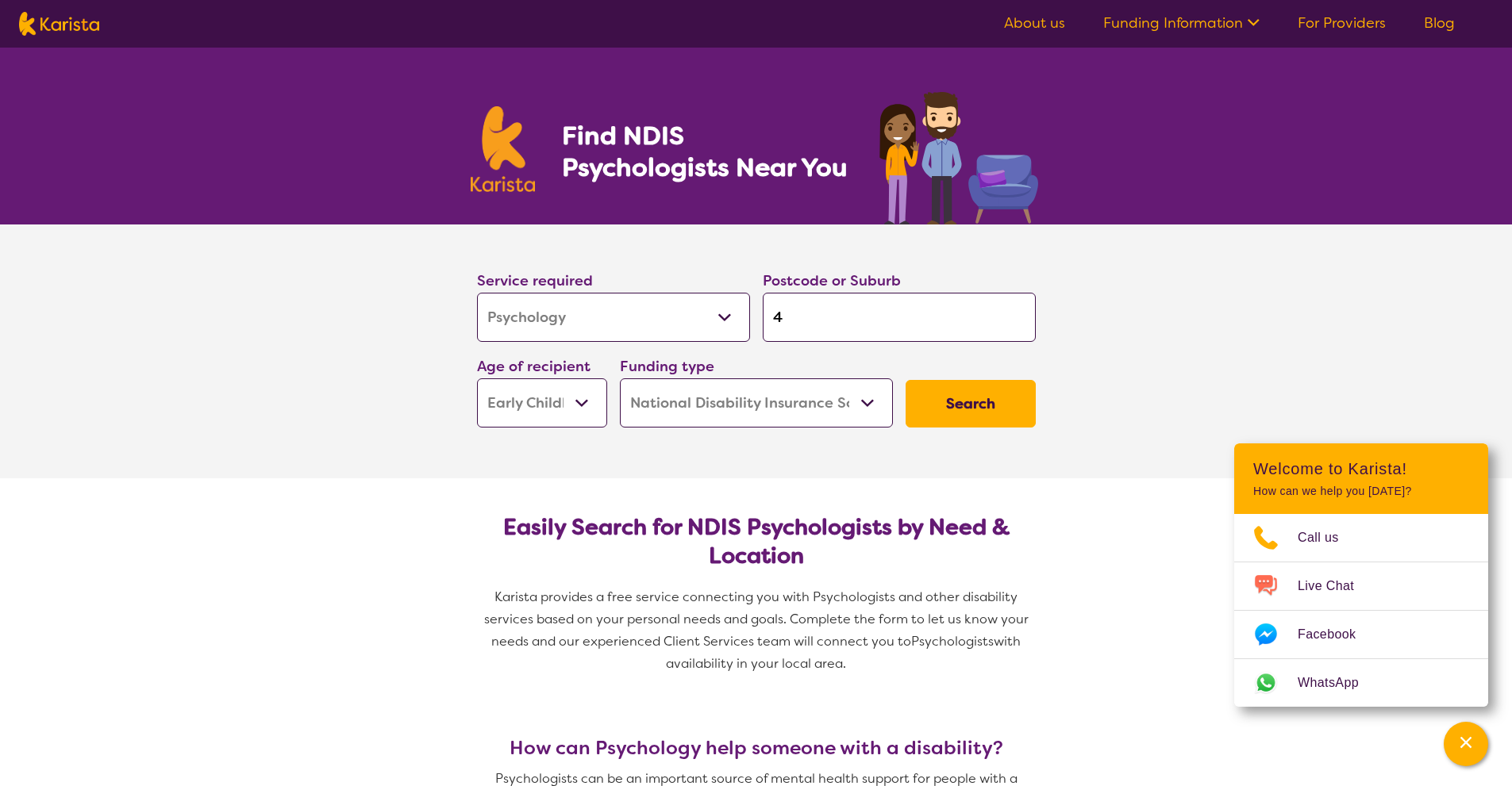
type input "48"
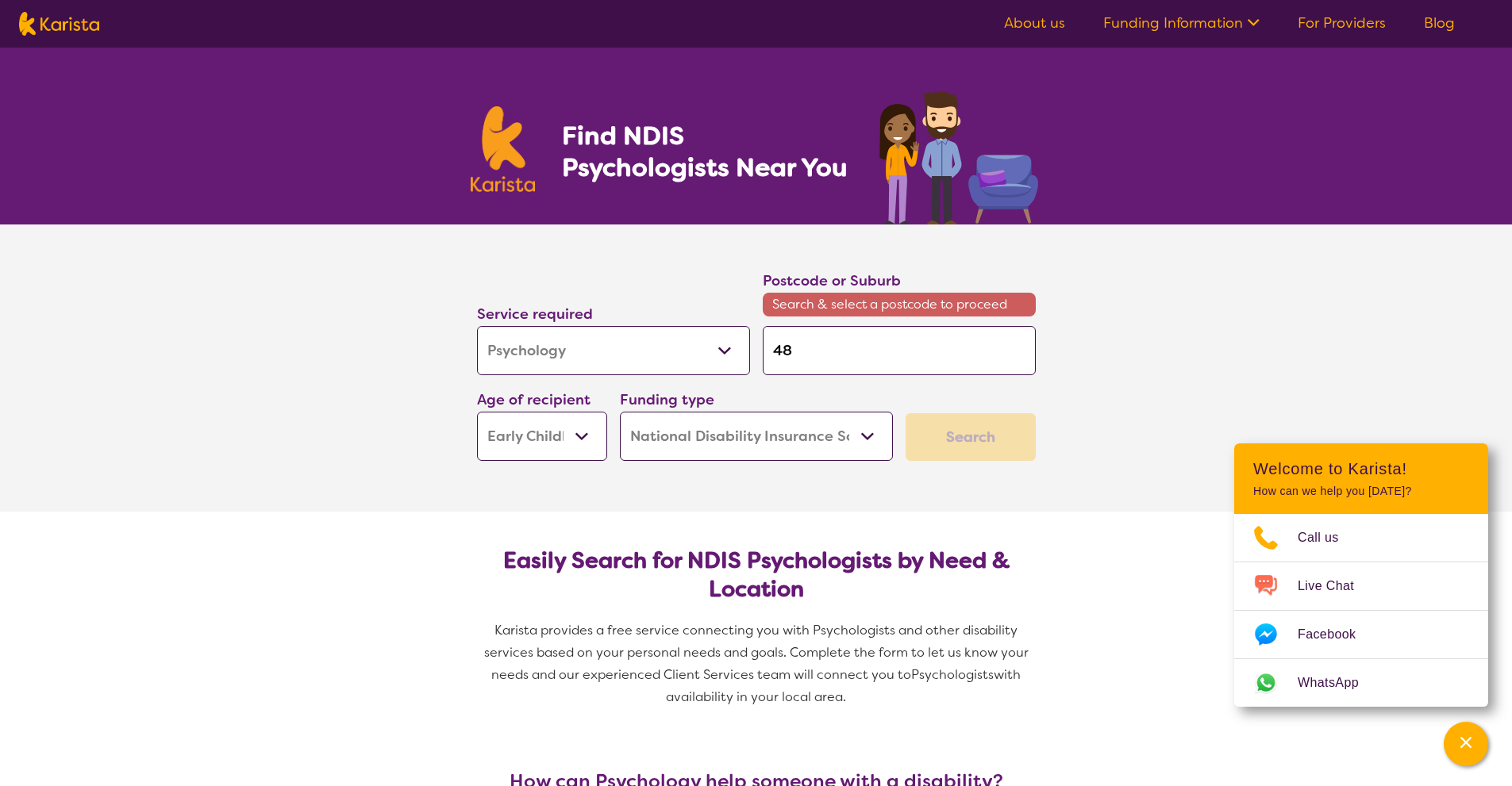
type input "481"
type input "4814"
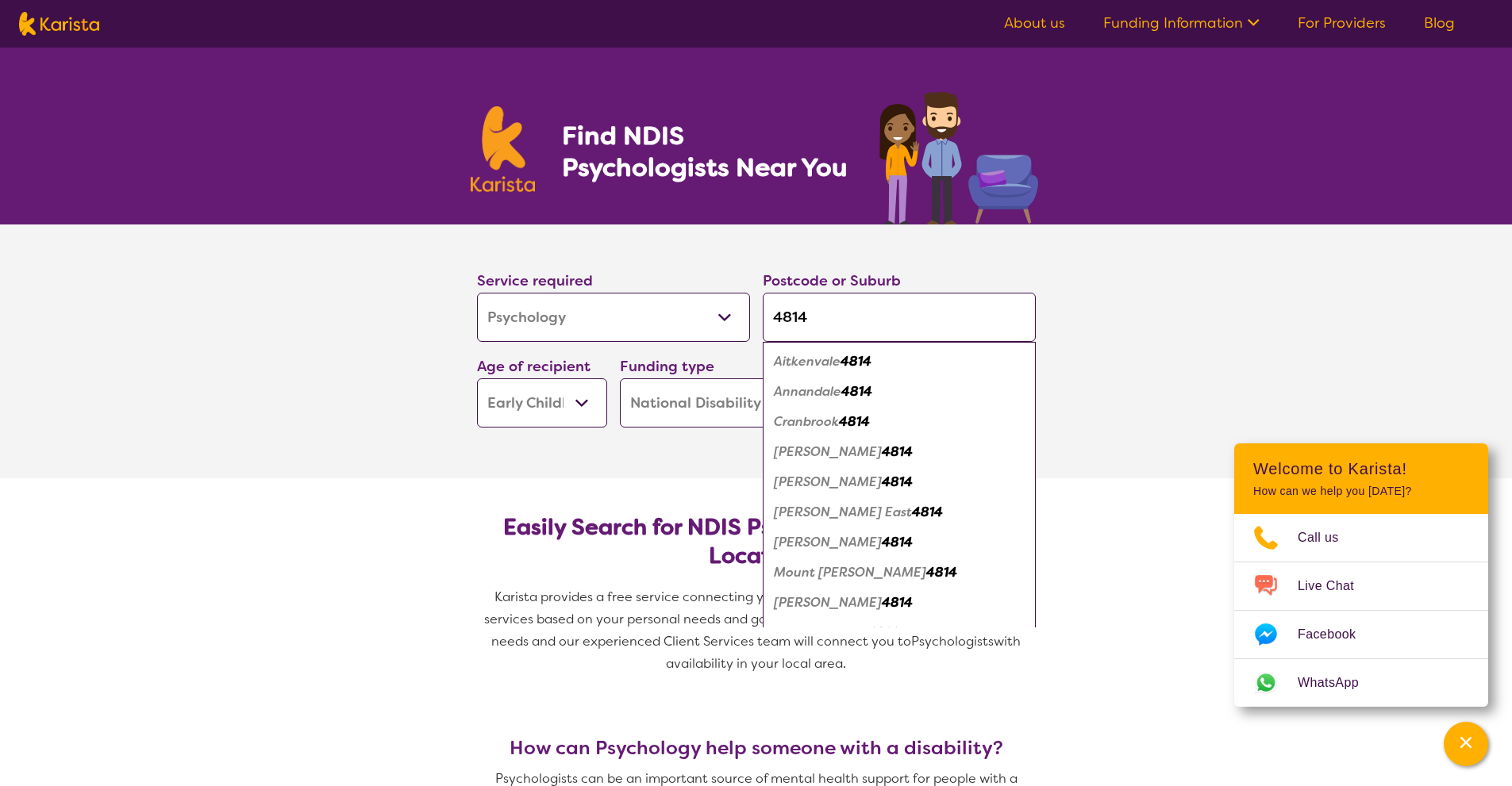
click at [860, 391] on em "4814" at bounding box center [857, 391] width 31 height 17
click at [860, 391] on select "Home Care Package (HCP) National Disability Insurance Scheme (NDIS) I don't know" at bounding box center [756, 403] width 273 height 50
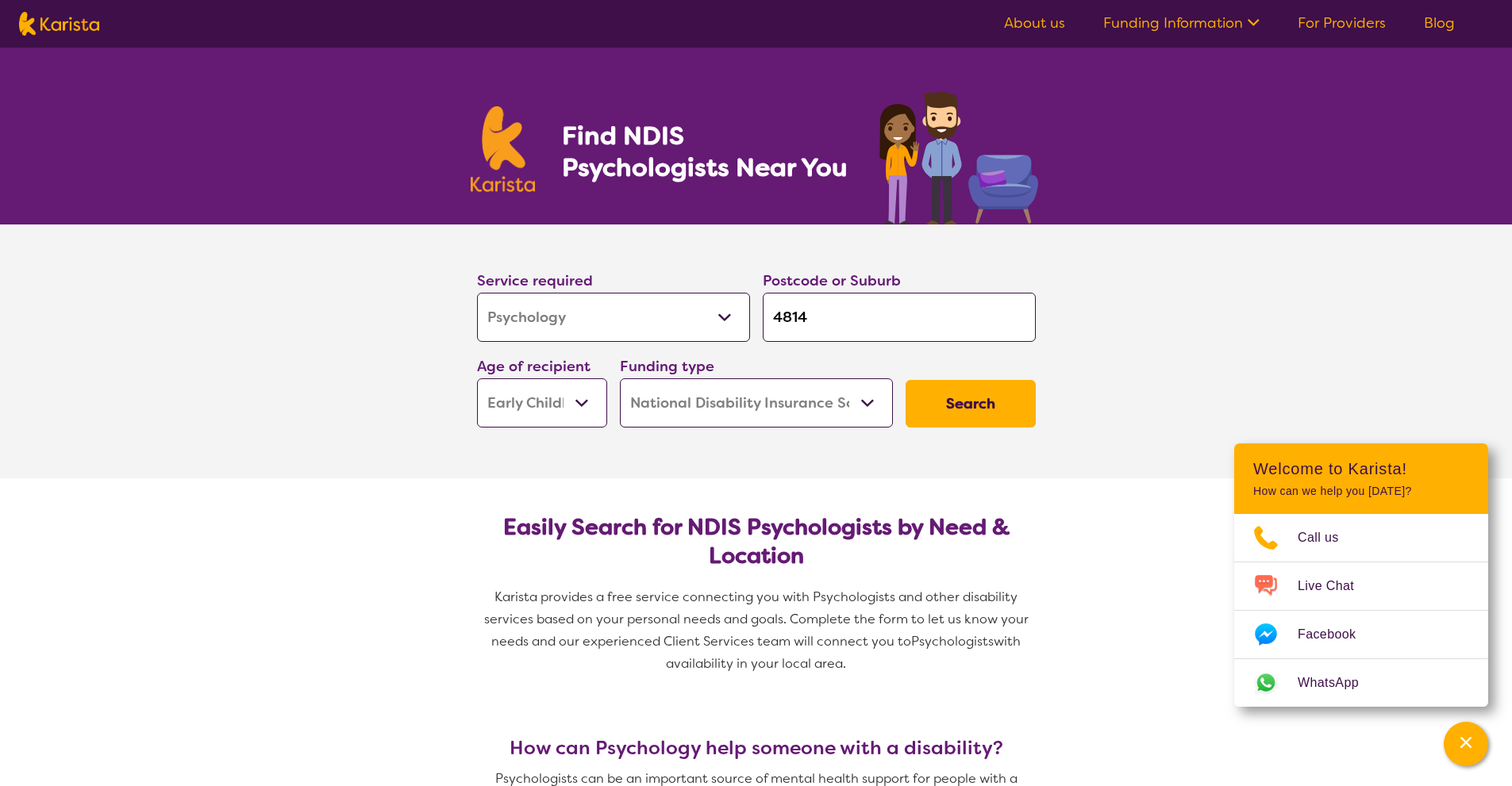
click at [619, 378] on select "Home Care Package (HCP) National Disability Insurance Scheme (NDIS) I don't know" at bounding box center [756, 403] width 273 height 50
click at [994, 419] on button "Search" at bounding box center [971, 403] width 130 height 48
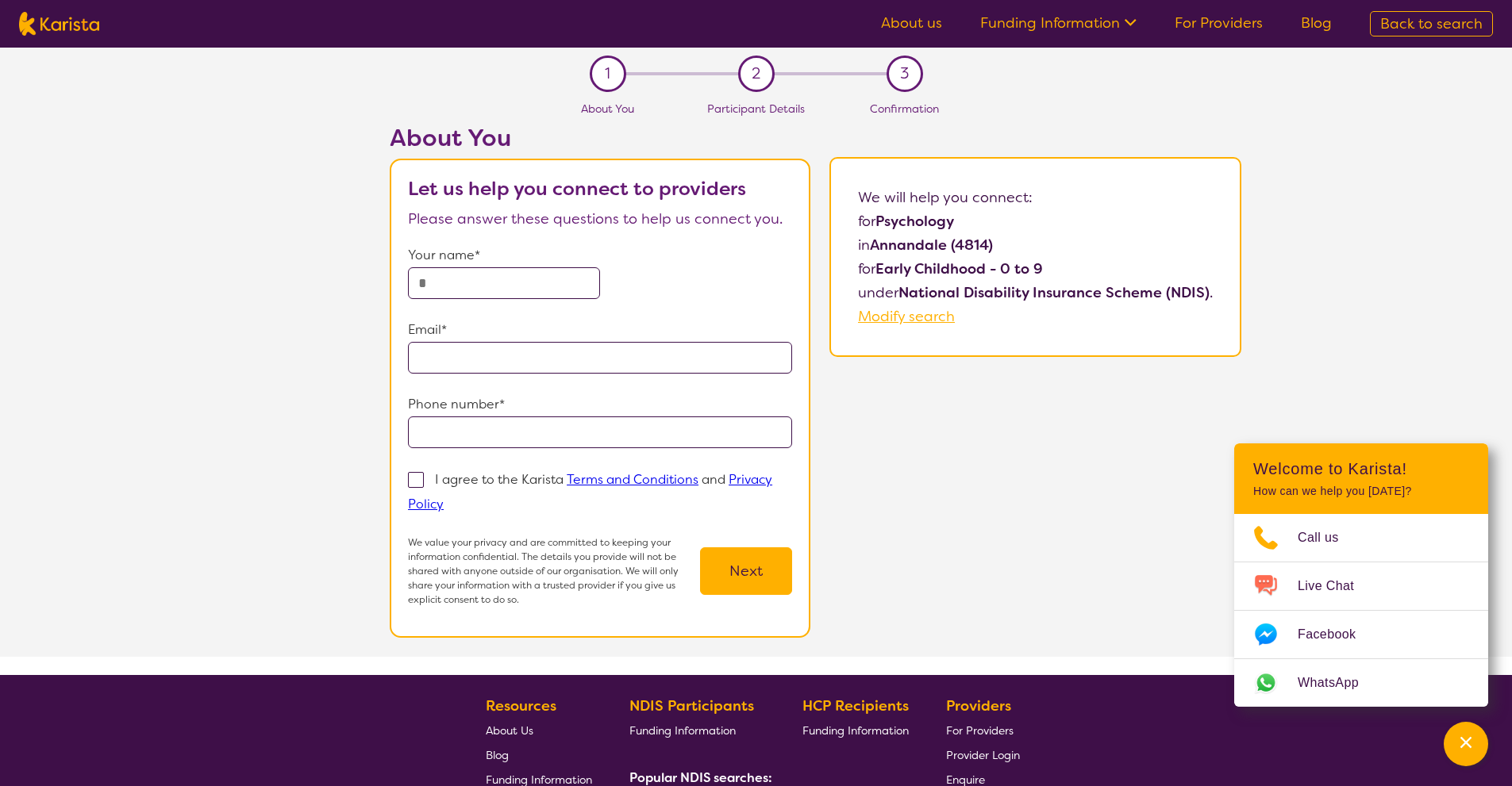
click at [552, 293] on input "text" at bounding box center [504, 283] width 192 height 31
type input "**********"
click at [508, 353] on input "email" at bounding box center [599, 357] width 384 height 31
type input "**********"
click at [592, 433] on input "tel" at bounding box center [599, 432] width 384 height 31
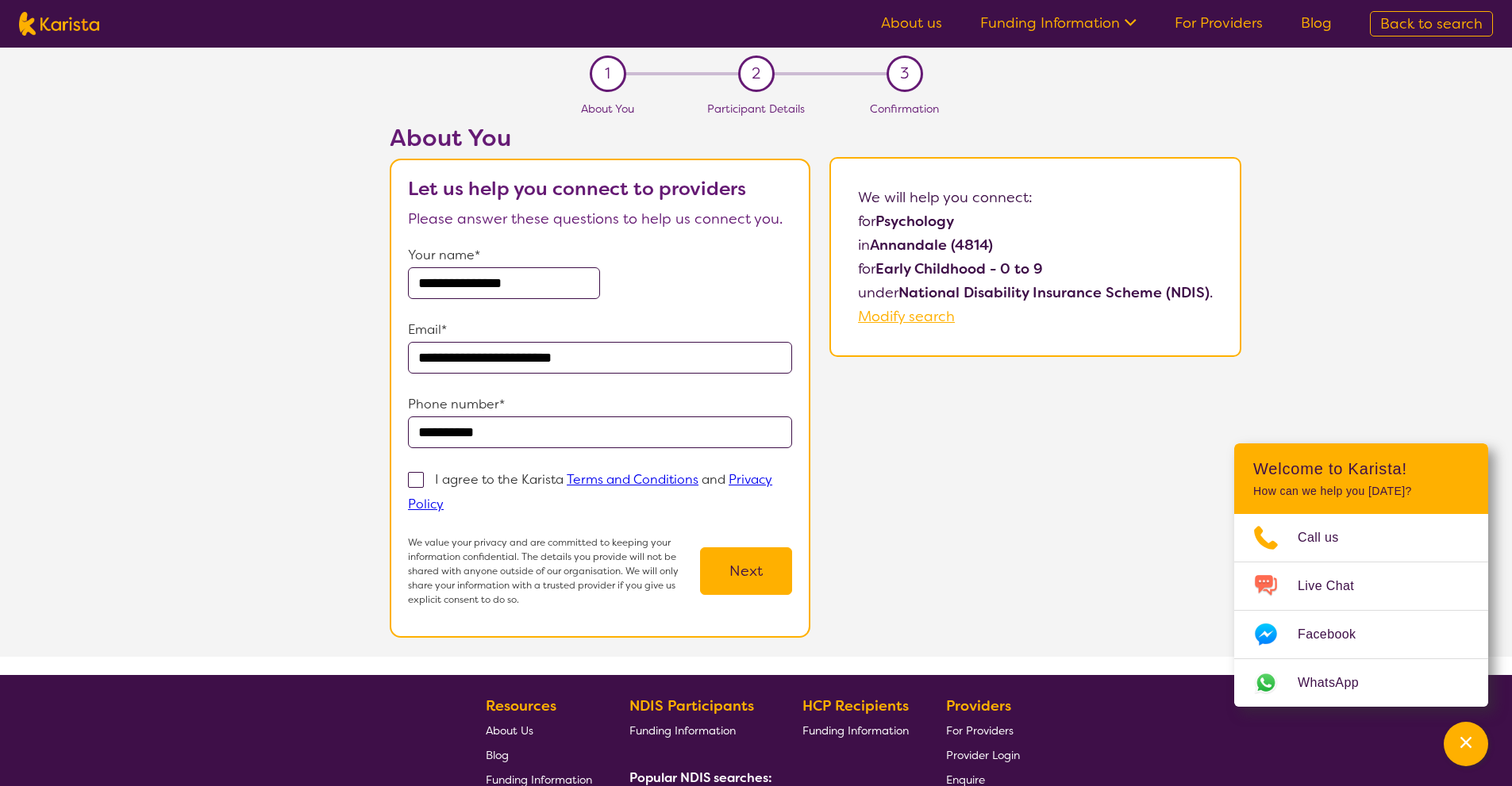
type input "**********"
click at [414, 479] on span at bounding box center [416, 480] width 16 height 16
click at [444, 498] on input "I agree to the Karista Terms and Conditions and Privacy Policy" at bounding box center [449, 503] width 10 height 10
checkbox input "true"
click at [725, 578] on button "Next" at bounding box center [746, 570] width 92 height 48
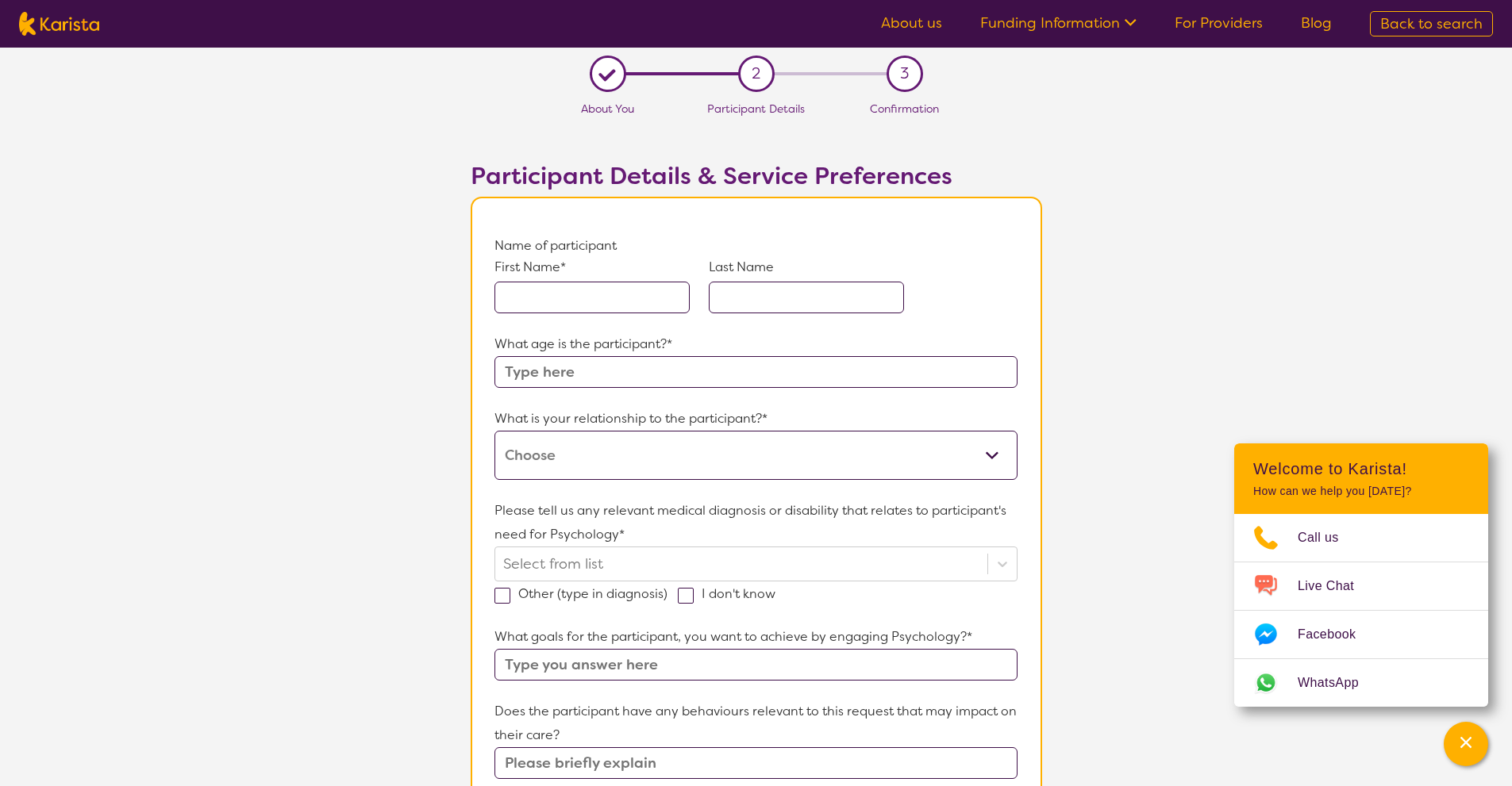
click at [587, 315] on div "First Name* Last Name" at bounding box center [755, 295] width 522 height 75
click at [597, 302] on input "text" at bounding box center [592, 297] width 195 height 31
type input "amiyah"
click at [737, 303] on input "text" at bounding box center [806, 297] width 195 height 31
type input "[PERSON_NAME]"
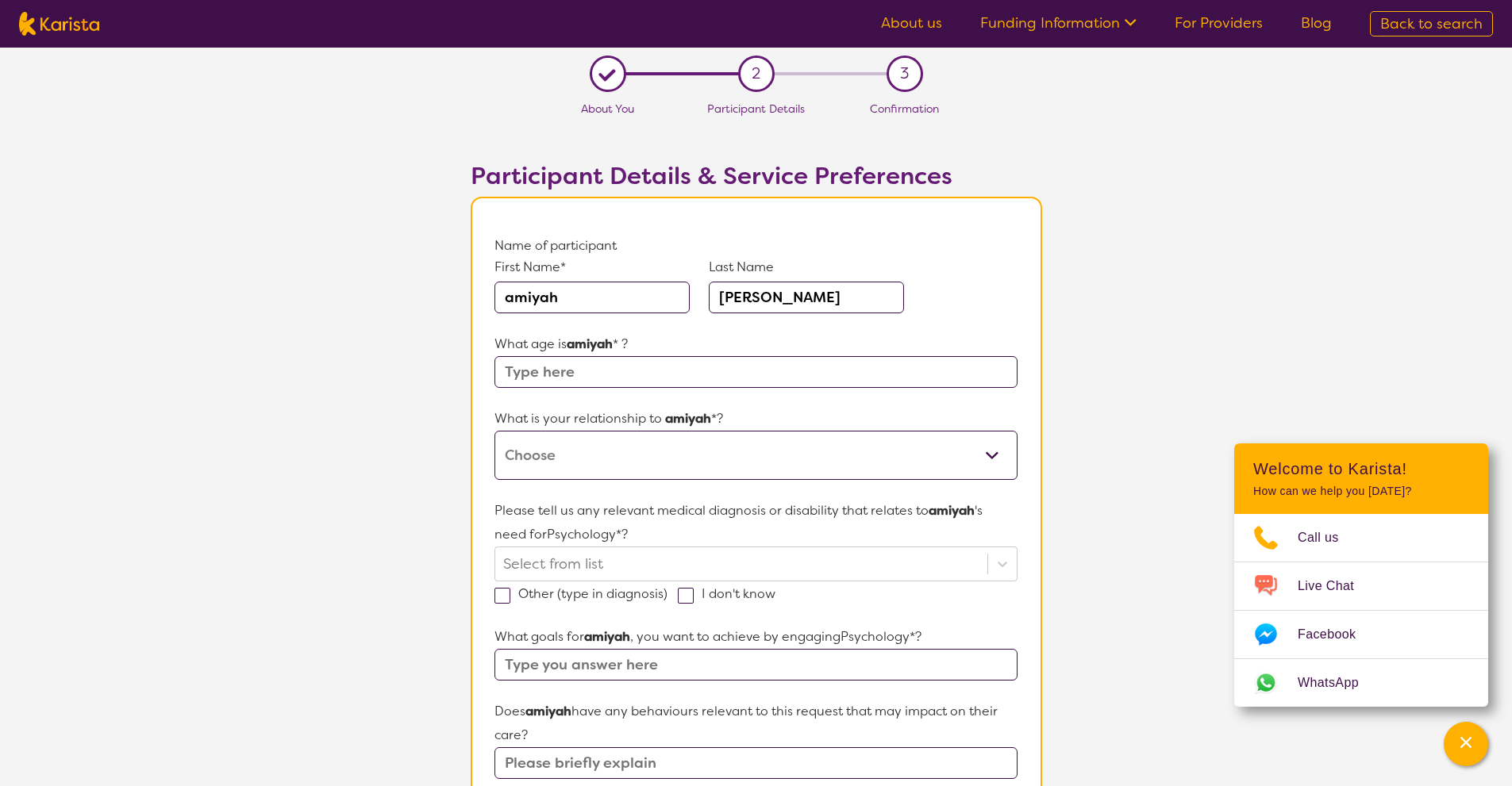
click at [748, 368] on input "text" at bounding box center [755, 372] width 522 height 31
type input "7"
click at [713, 443] on select "This request is for myself I am their parent I am their child I am their spouse…" at bounding box center [755, 455] width 522 height 50
select select "I am their parent"
click at [494, 430] on select "This request is for myself I am their parent I am their child I am their spouse…" at bounding box center [755, 455] width 522 height 50
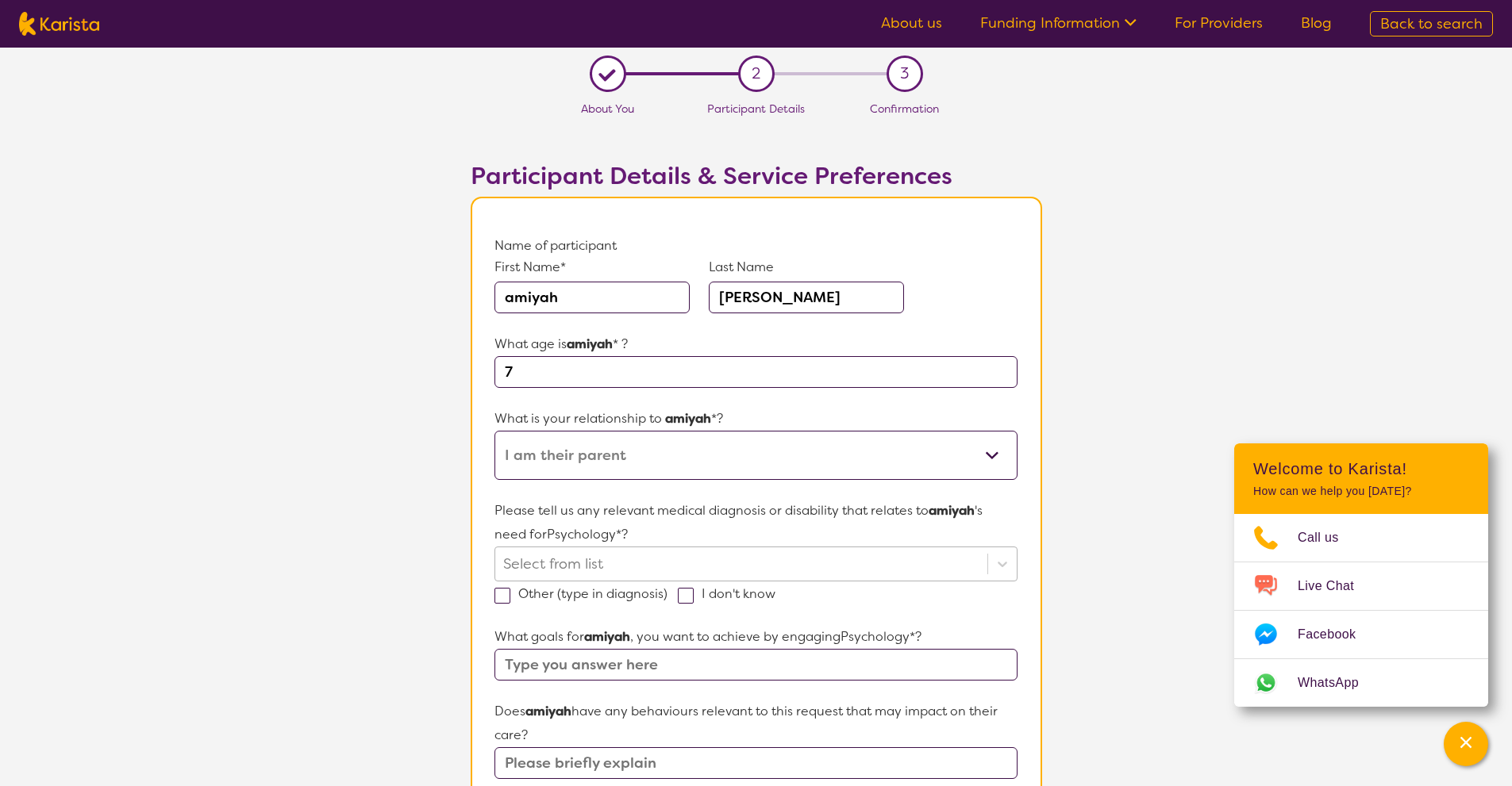
click at [642, 564] on div "Select from list" at bounding box center [755, 563] width 522 height 35
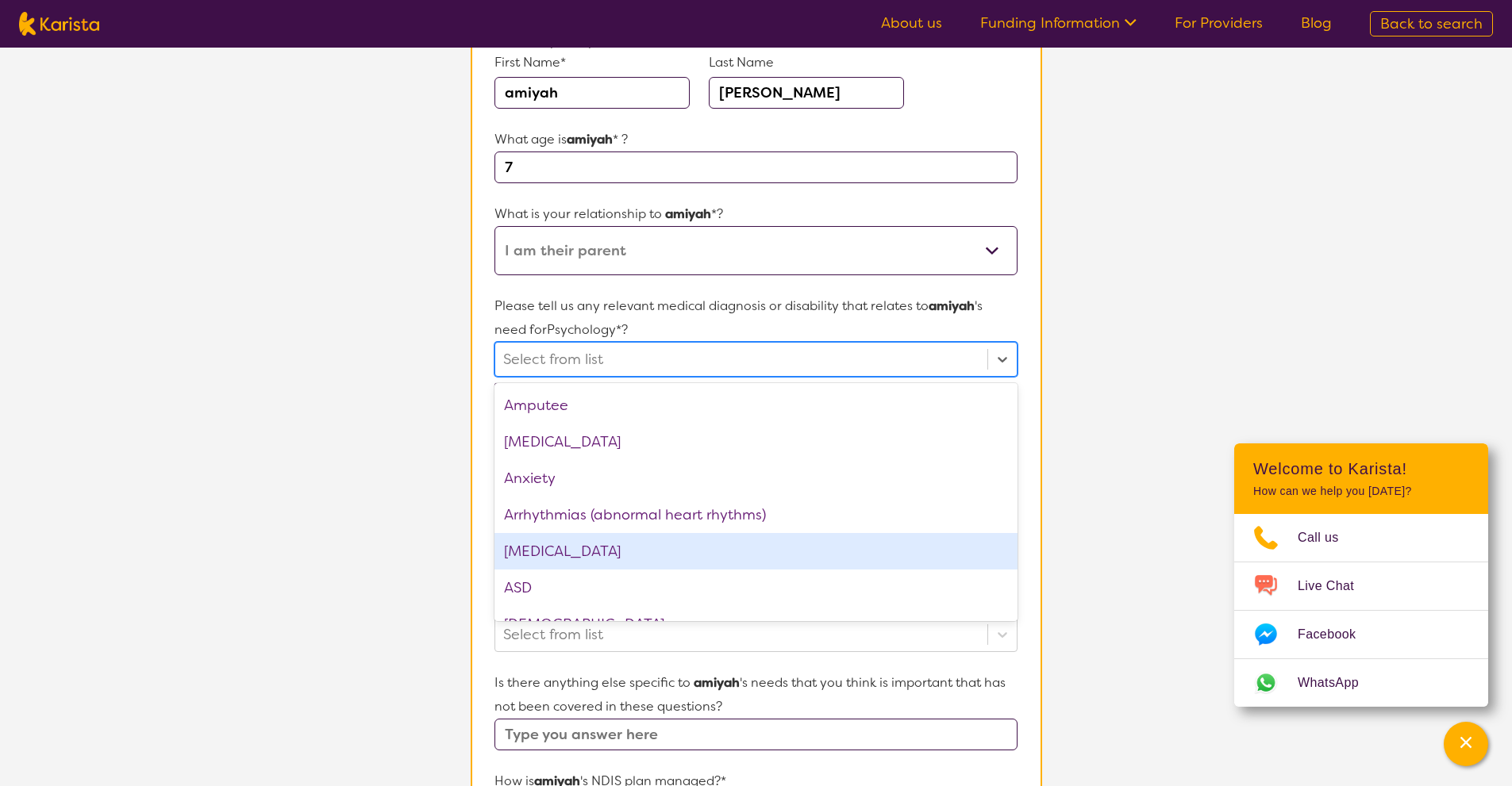
scroll to position [79, 0]
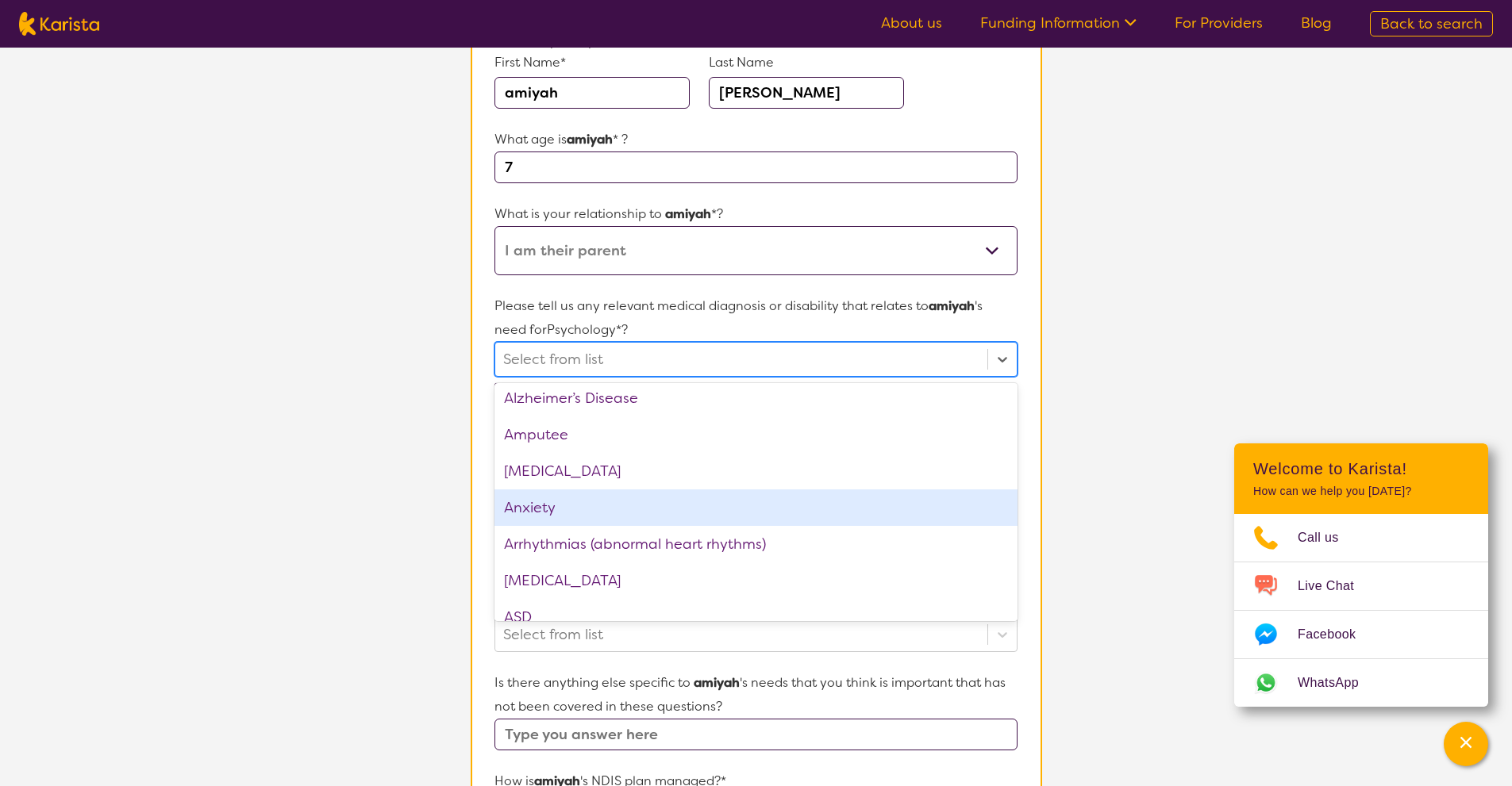
click at [712, 513] on div "Anxiety" at bounding box center [755, 508] width 522 height 37
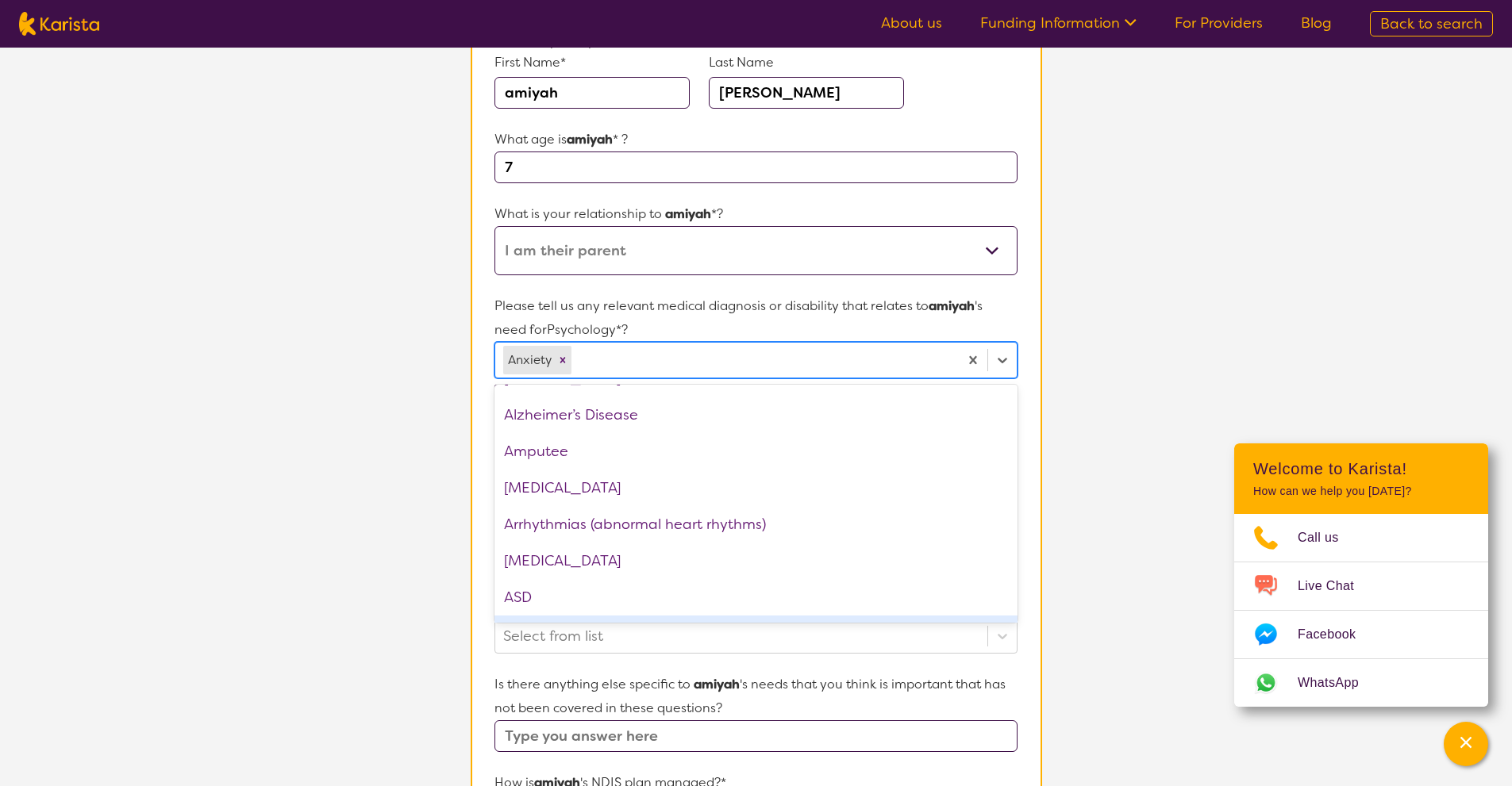
scroll to position [0, 0]
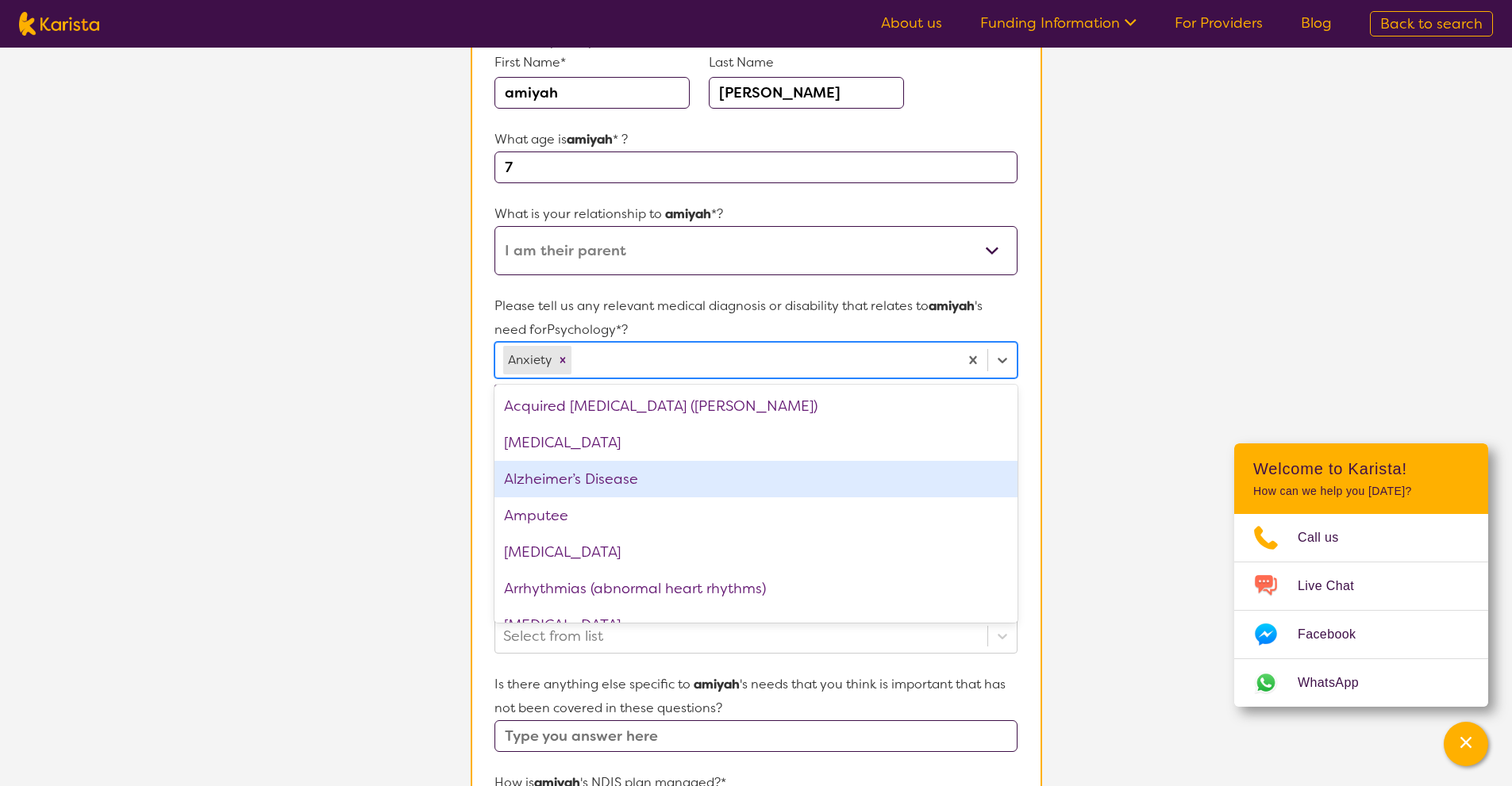
click at [438, 454] on section "L About You 2 Participant Details 3 Confirmation Participant Details & Service …" at bounding box center [756, 543] width 1512 height 1400
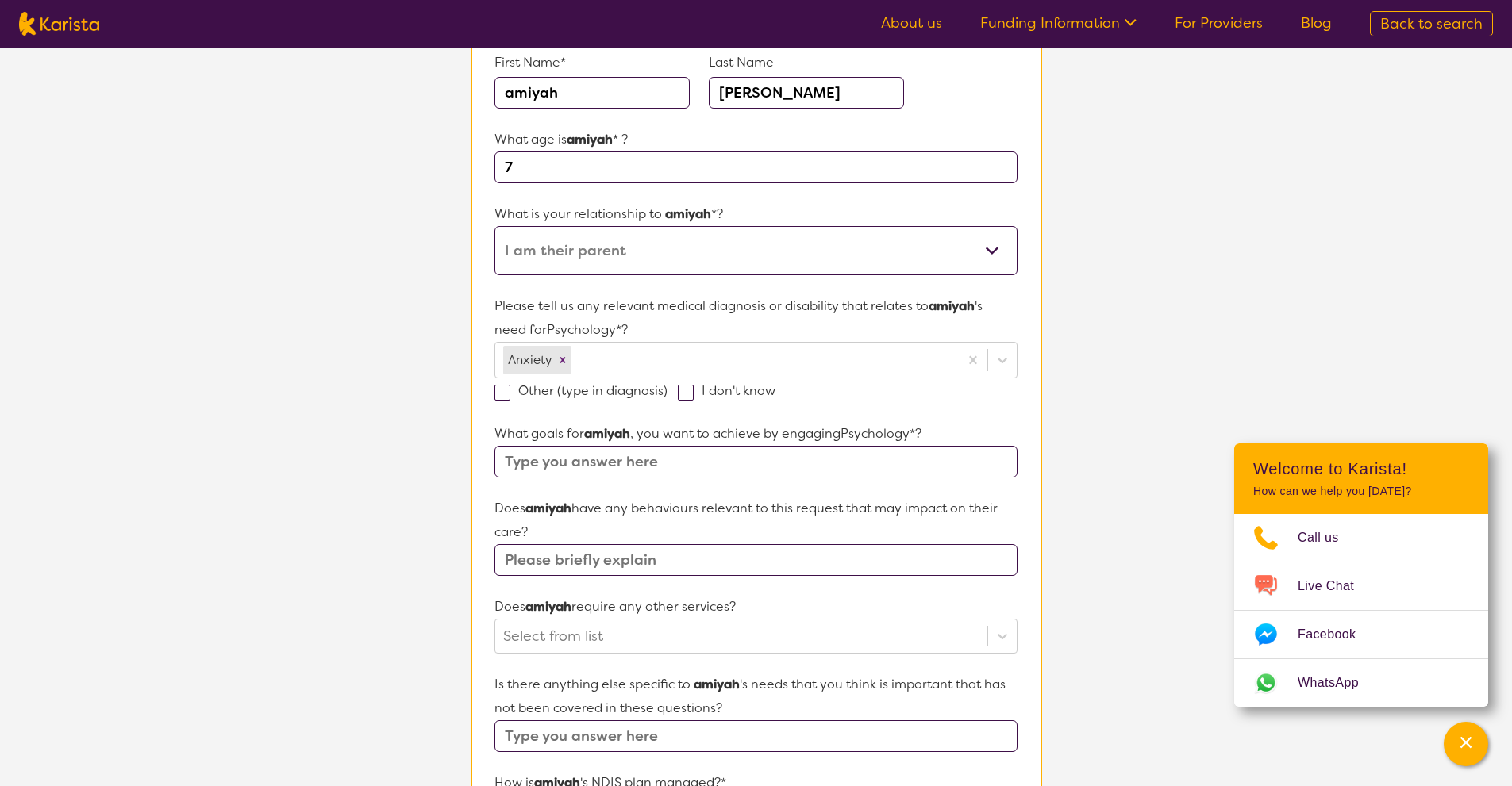
click at [683, 393] on span at bounding box center [686, 392] width 16 height 16
click at [775, 393] on input "I don't know" at bounding box center [780, 390] width 10 height 10
checkbox input "true"
click at [676, 461] on input "text" at bounding box center [755, 462] width 522 height 31
type input "Im not sure"
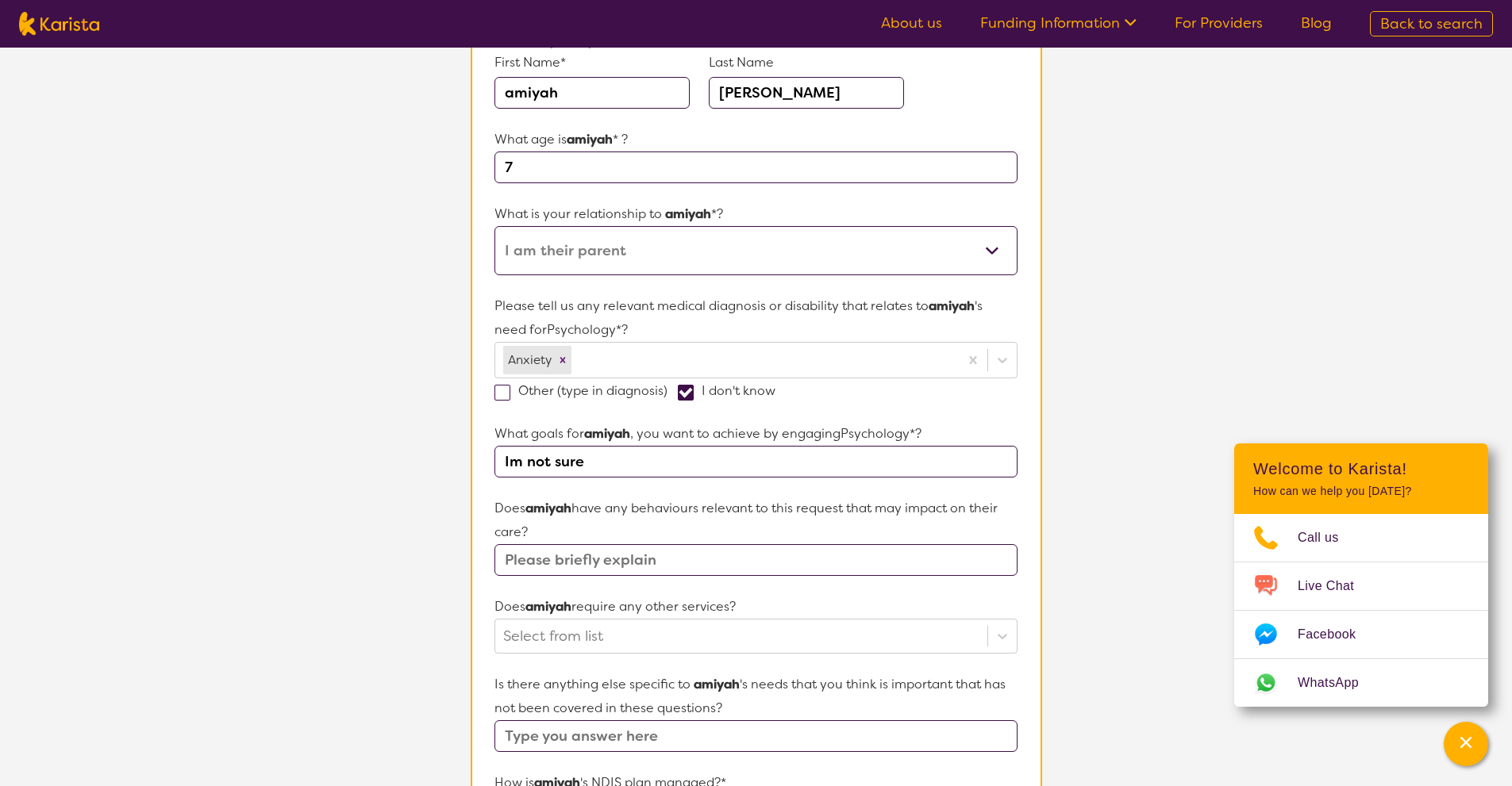
click at [603, 564] on input "text" at bounding box center [755, 560] width 522 height 31
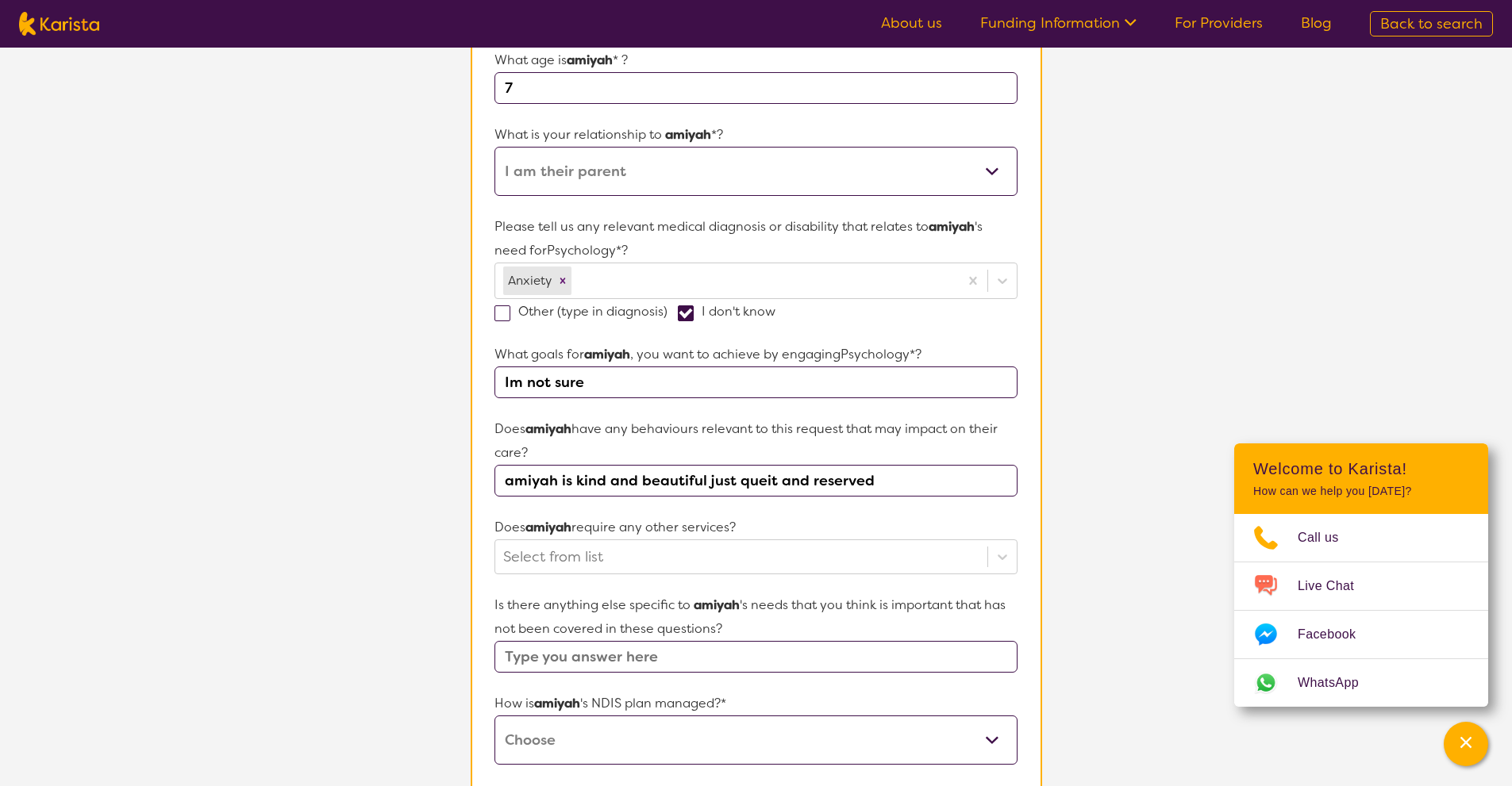
click at [769, 484] on input "amiyah is kind and beautiful just queit and reserved" at bounding box center [755, 481] width 522 height 31
click at [765, 483] on input "amiyah is kind and beautiful just queit and reserved" at bounding box center [755, 481] width 522 height 31
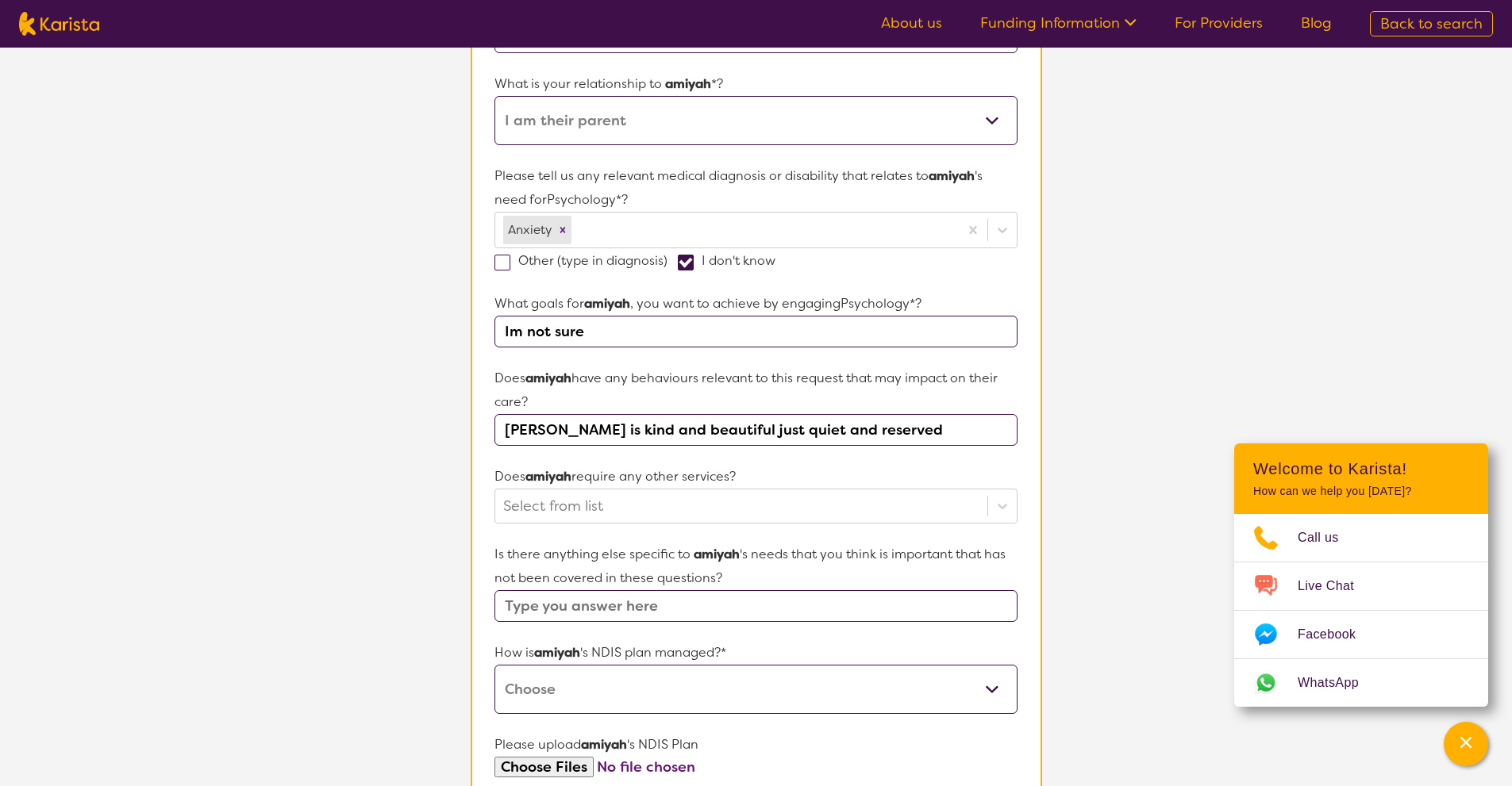
scroll to position [363, 0]
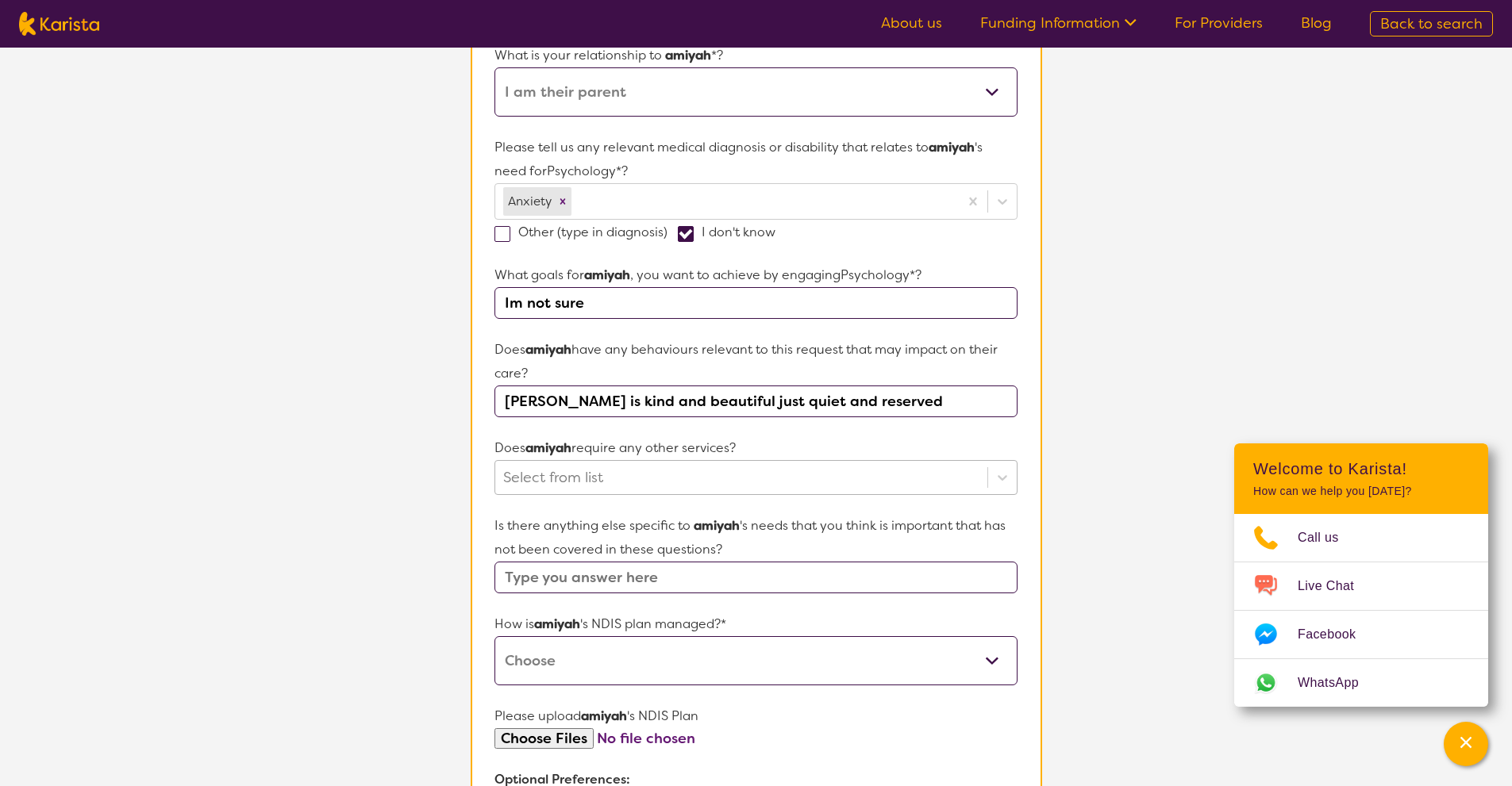
type input "[PERSON_NAME] is kind and beautiful just quiet and reserved"
click at [669, 477] on div at bounding box center [740, 477] width 475 height 27
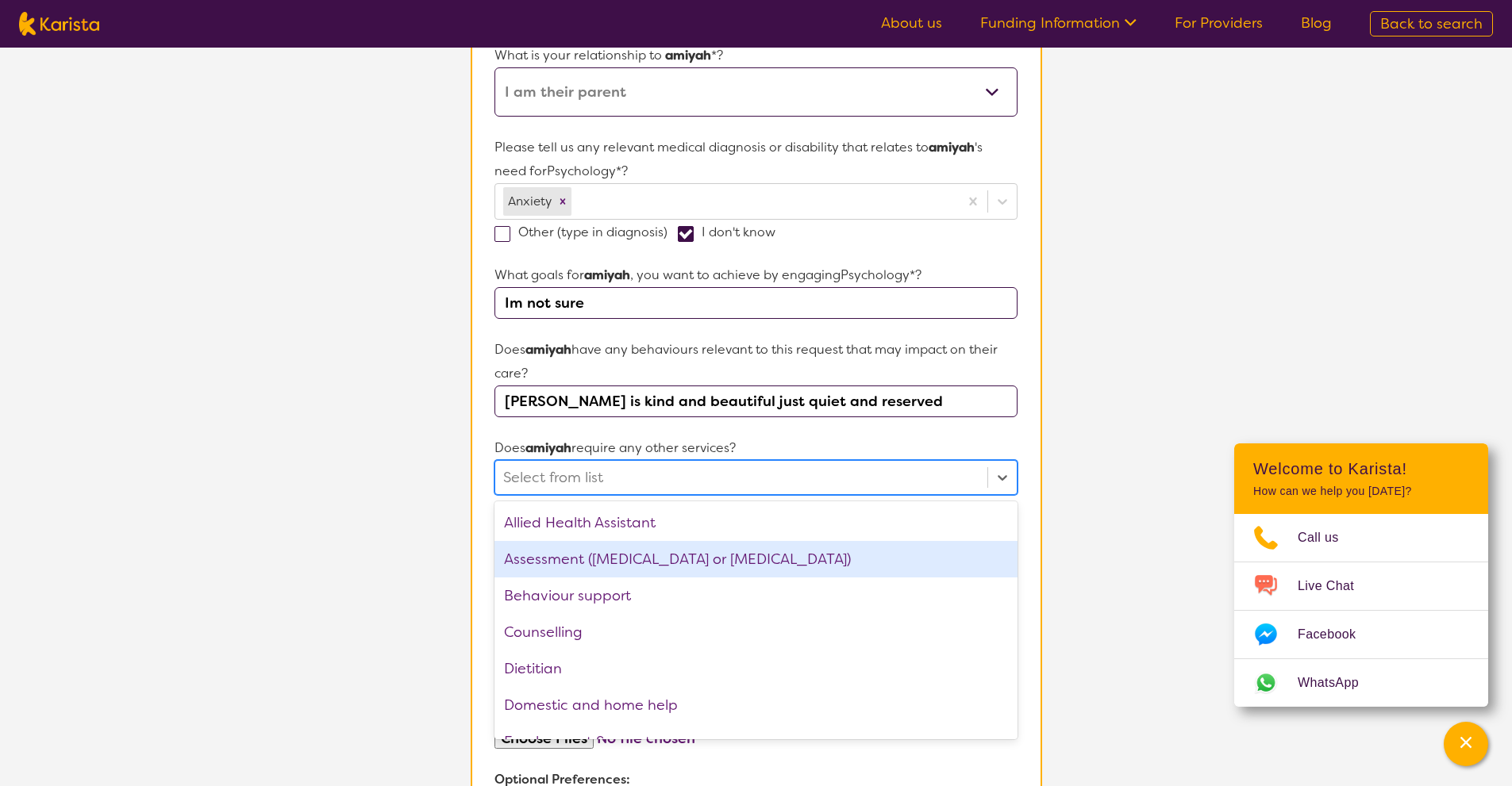
click at [601, 567] on div "Assessment ([MEDICAL_DATA] or [MEDICAL_DATA])" at bounding box center [755, 559] width 522 height 37
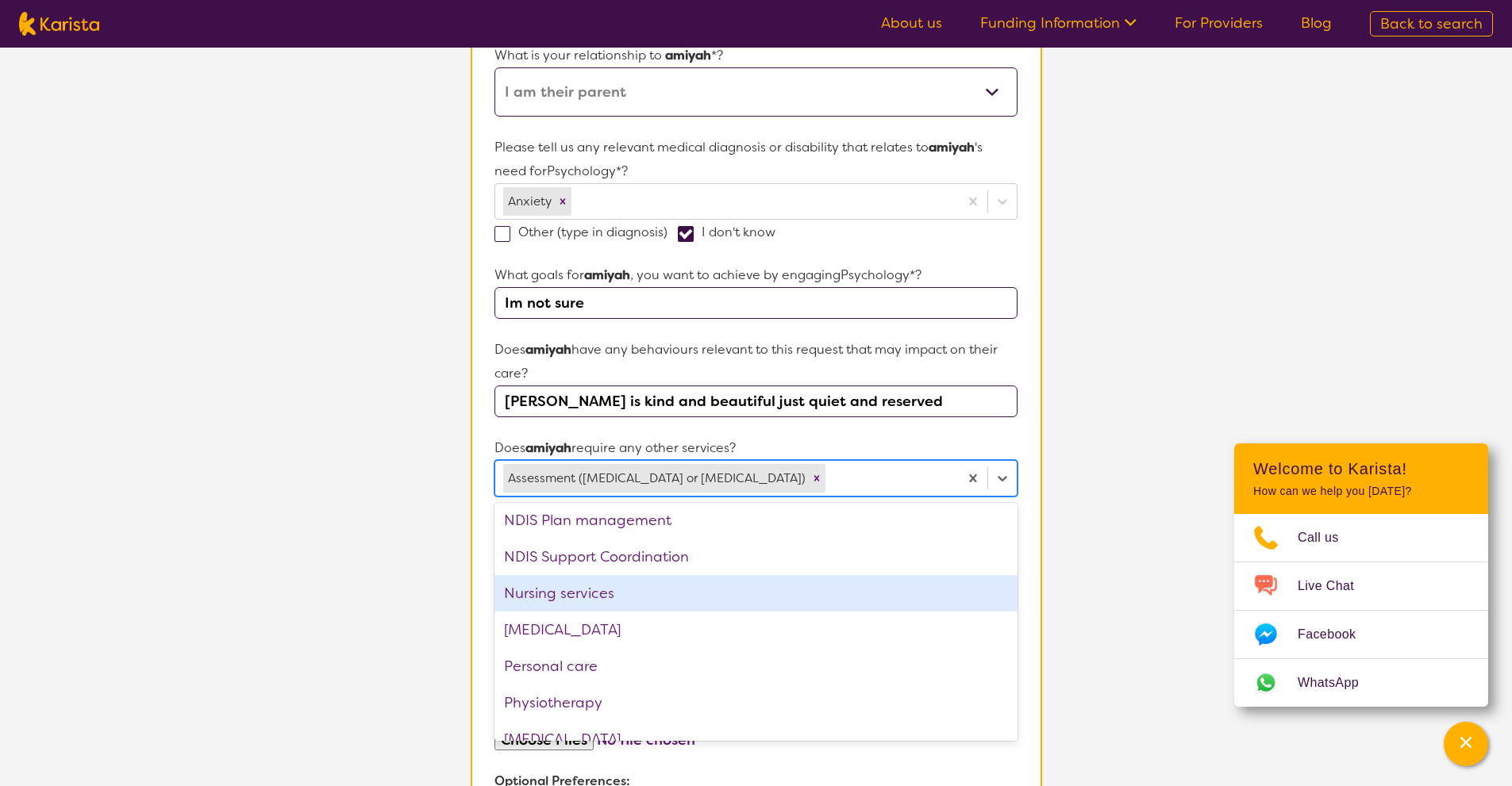
scroll to position [317, 0]
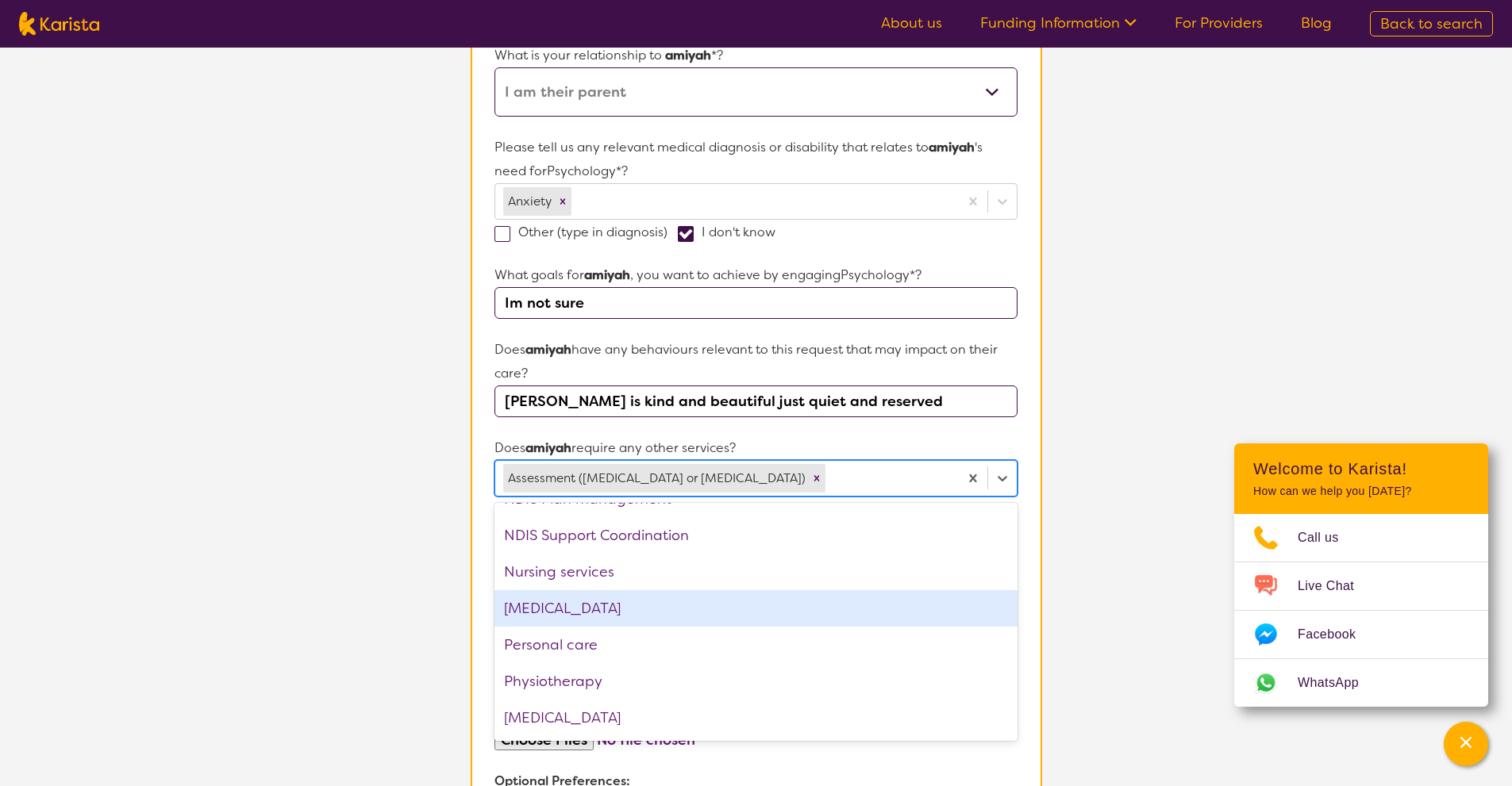
click at [626, 609] on div "[MEDICAL_DATA]" at bounding box center [755, 609] width 522 height 37
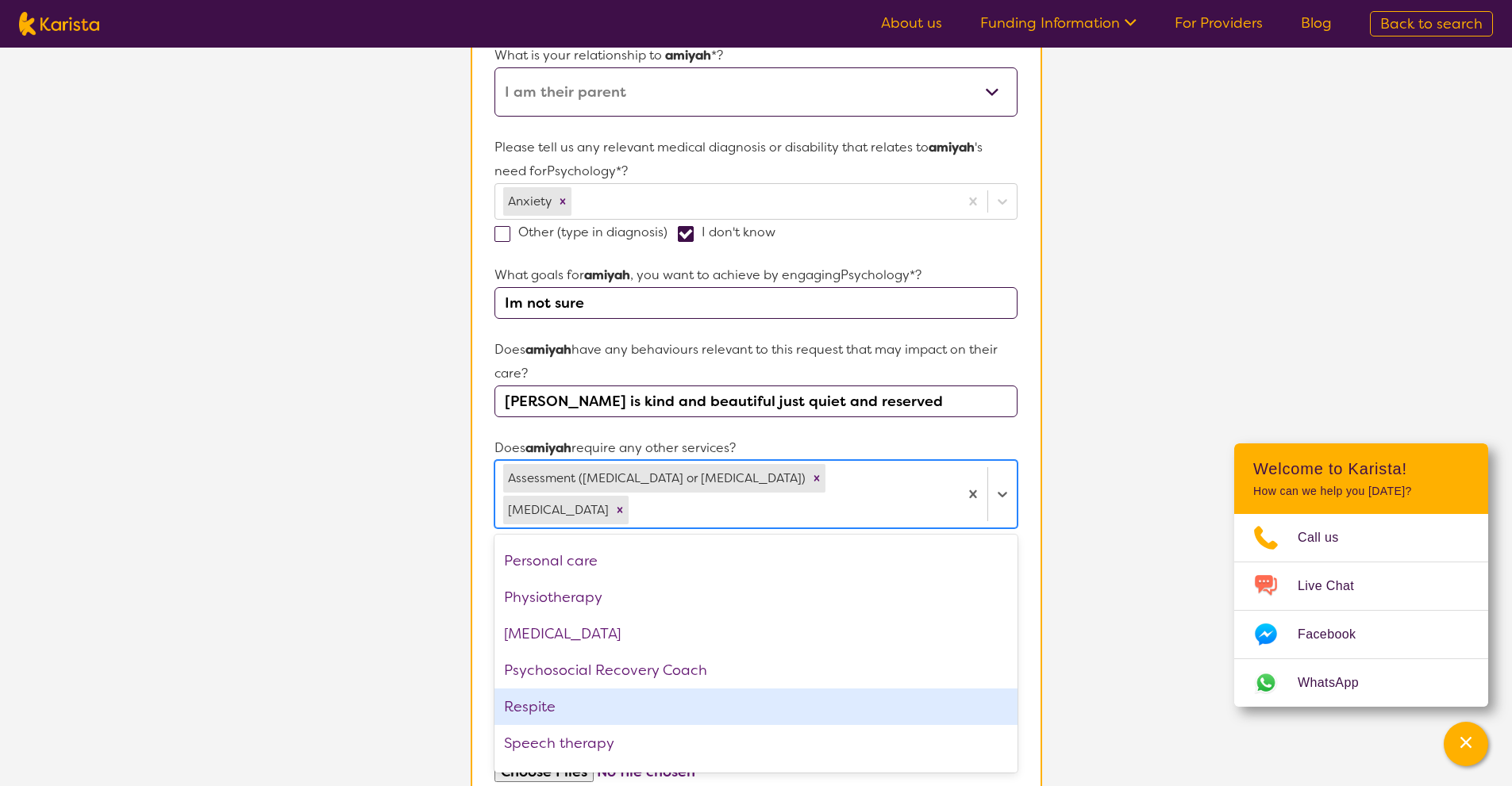
scroll to position [462, 0]
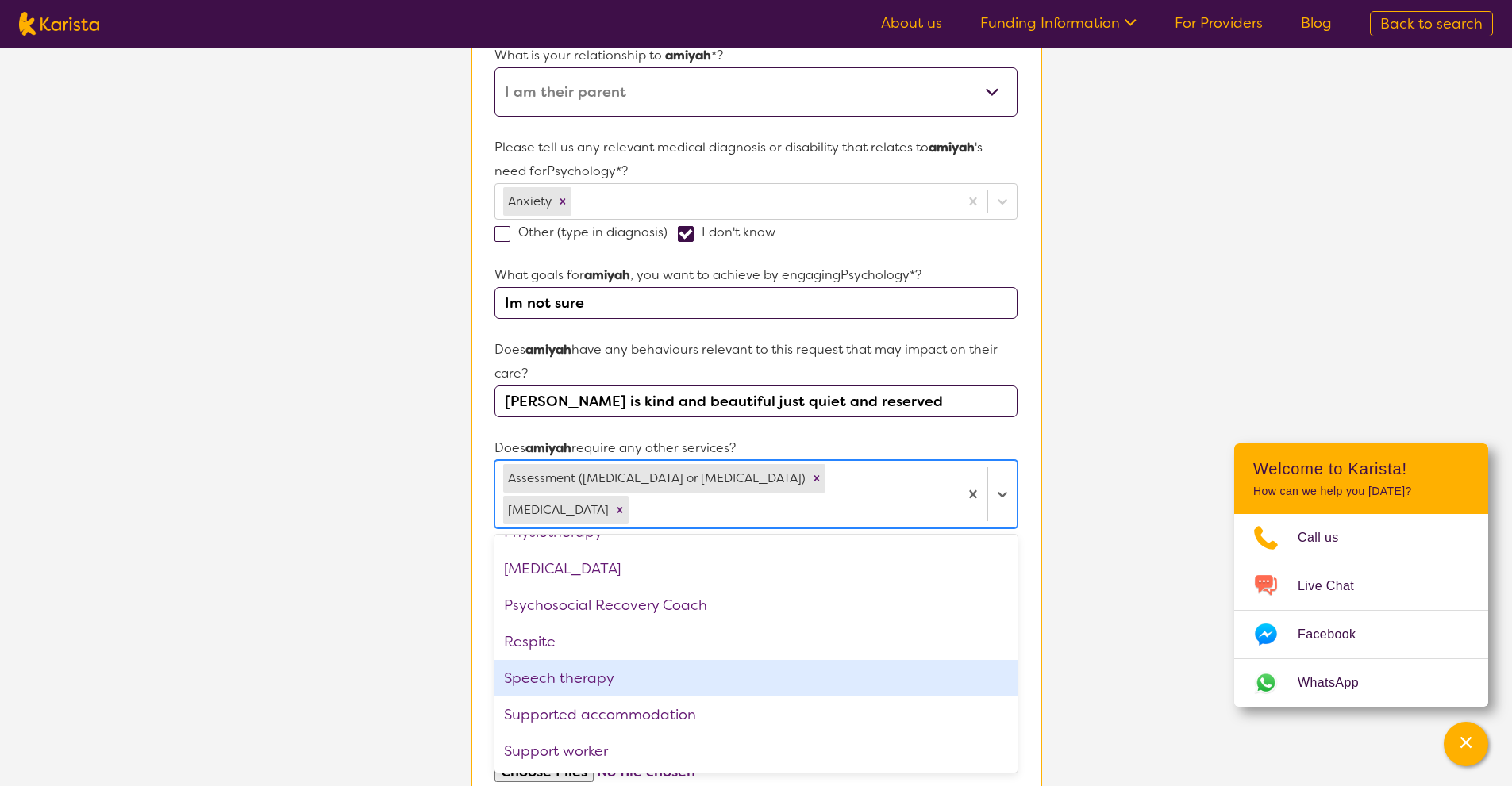
click at [606, 660] on div "Speech therapy" at bounding box center [755, 678] width 522 height 37
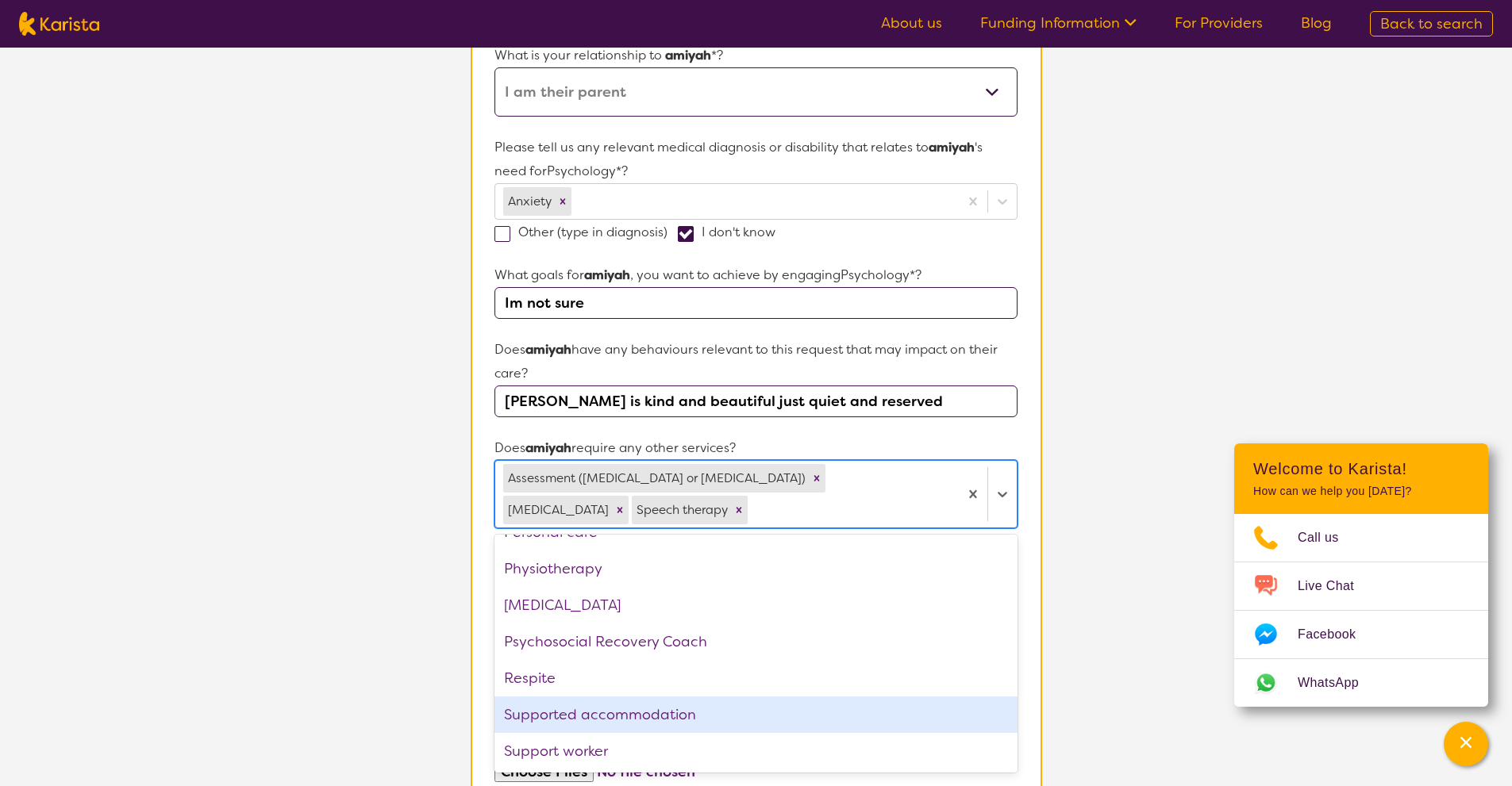
click at [445, 668] on section "L About You 2 Participant Details 3 Confirmation Participant Details & Service …" at bounding box center [756, 401] width 1512 height 1433
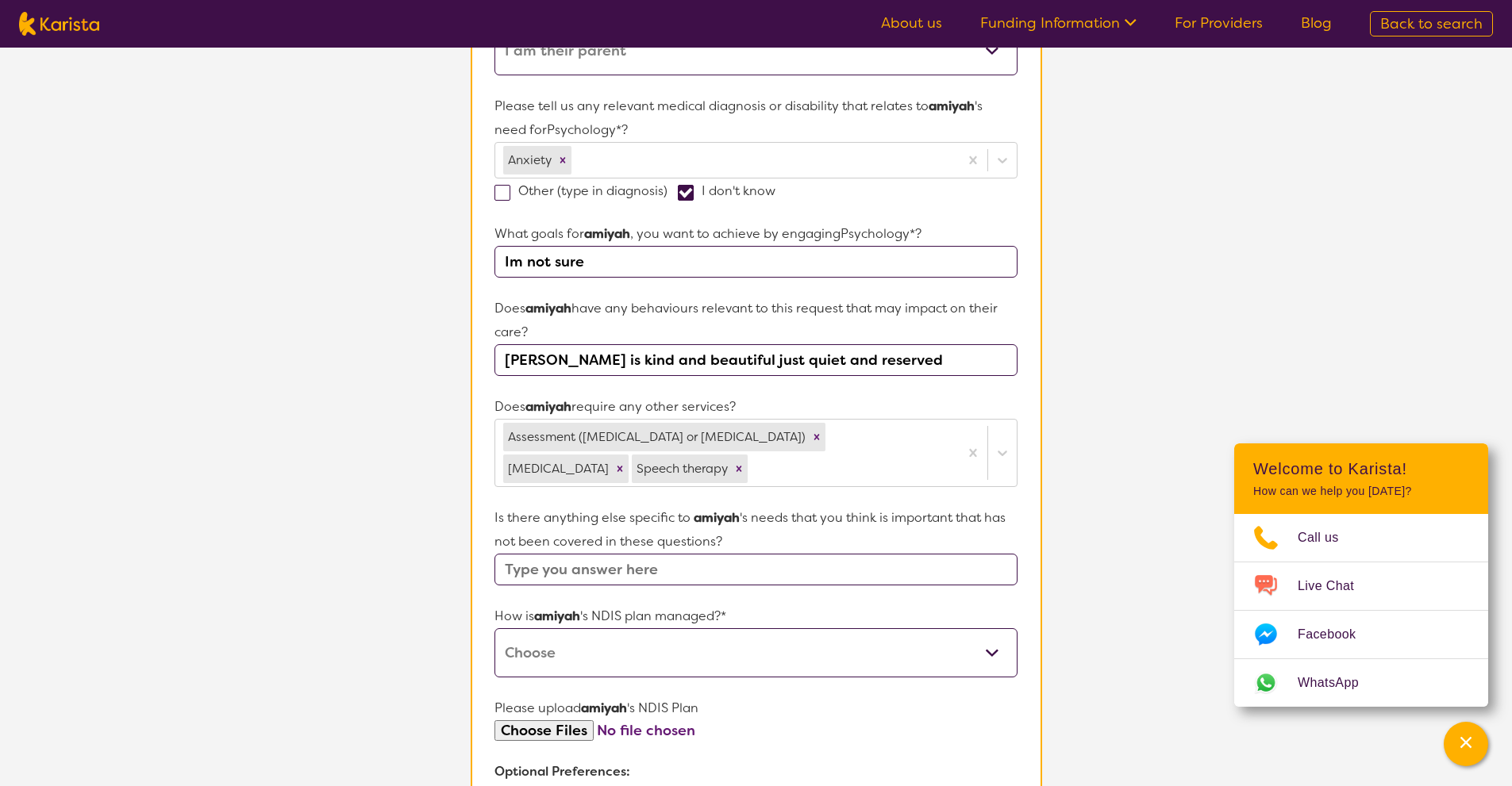
scroll to position [443, 0]
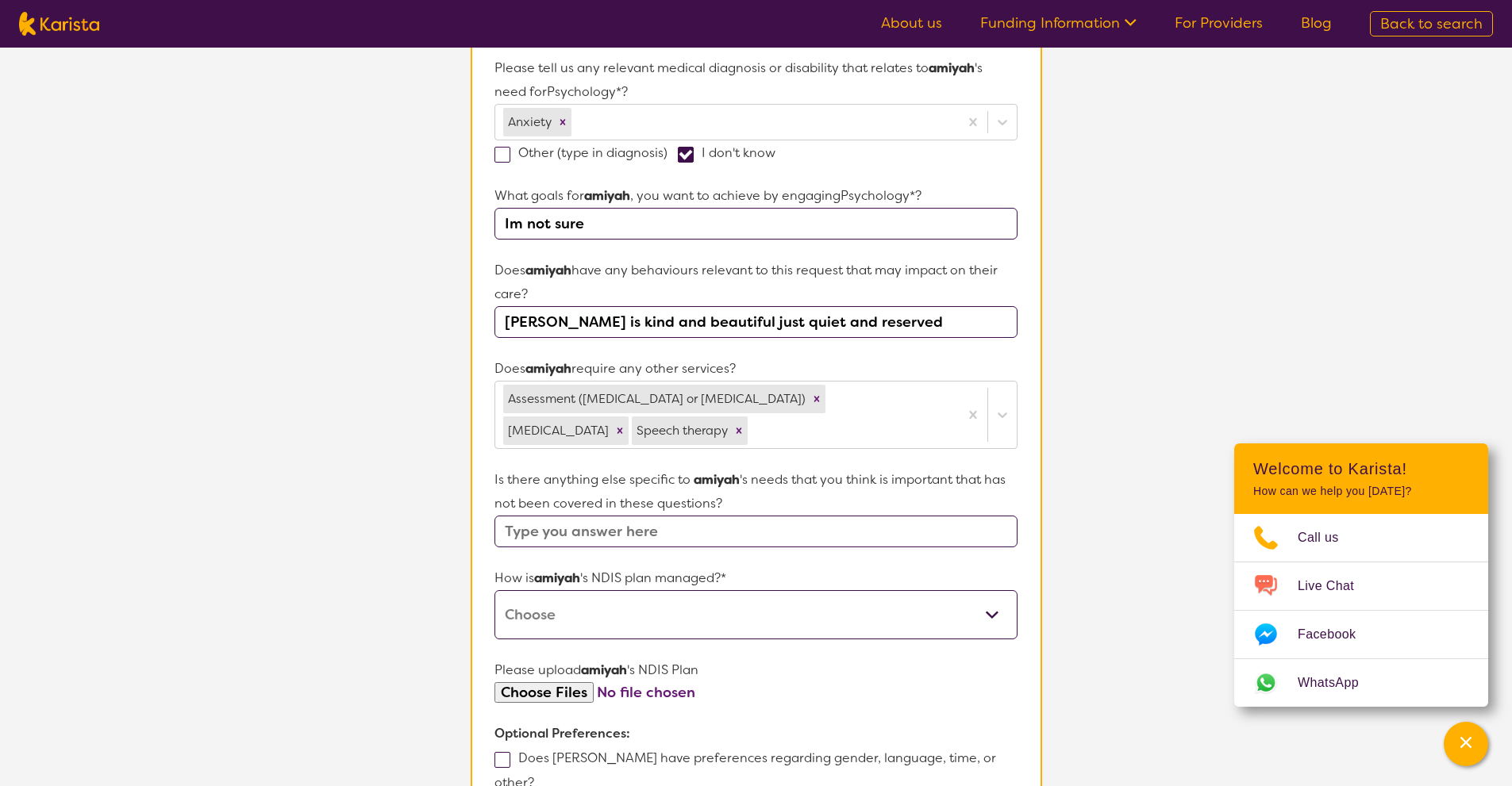
click at [556, 540] on input "text" at bounding box center [755, 531] width 522 height 31
type input "im not sure"
click at [582, 609] on select "Self-managed NDIS plan Managed by a registered plan management provider (not th…" at bounding box center [755, 615] width 522 height 50
select select "Self Managed"
click at [494, 590] on select "Self-managed NDIS plan Managed by a registered plan management provider (not th…" at bounding box center [755, 615] width 522 height 50
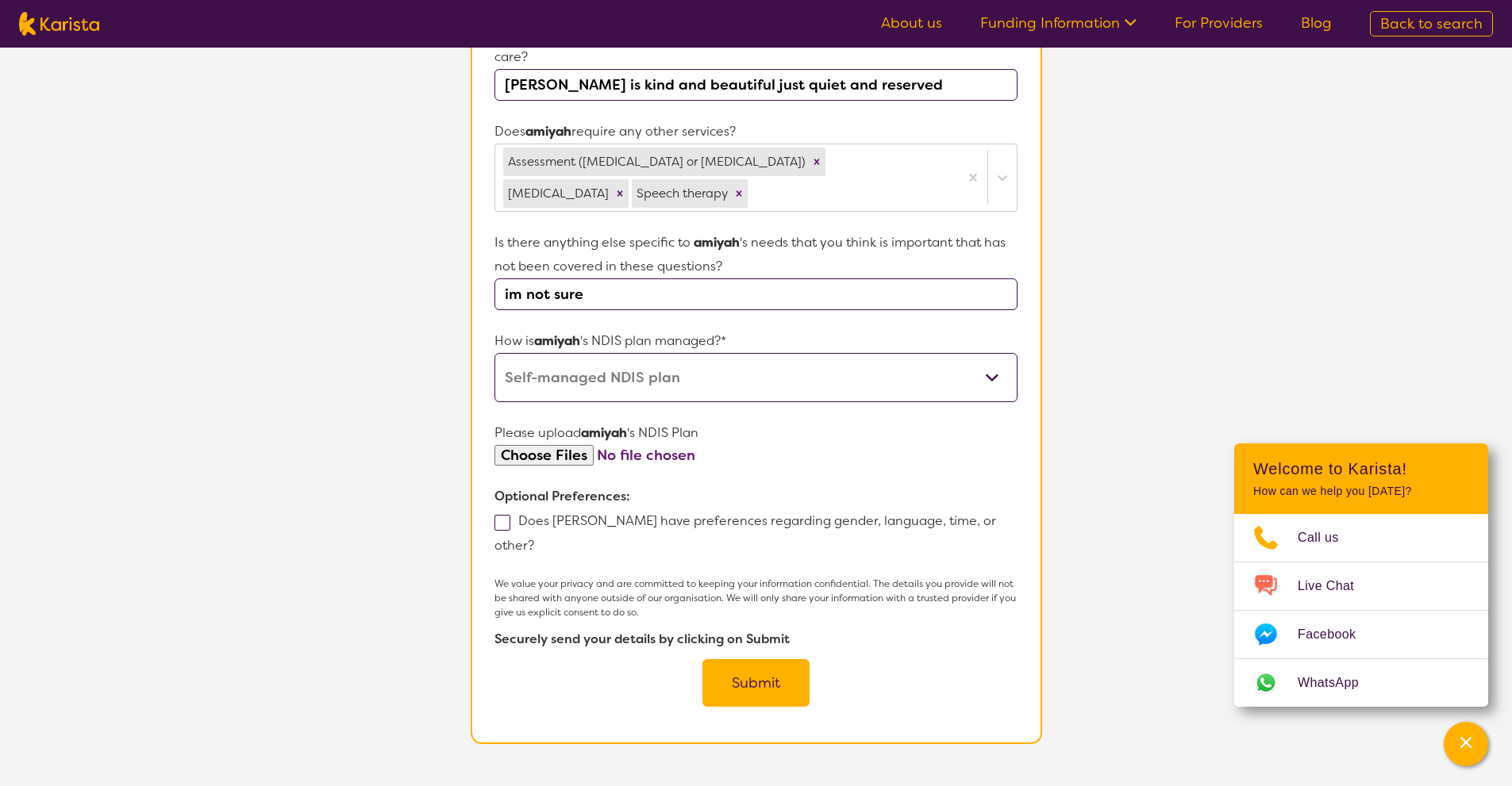
scroll to position [681, 0]
